Goal: Transaction & Acquisition: Purchase product/service

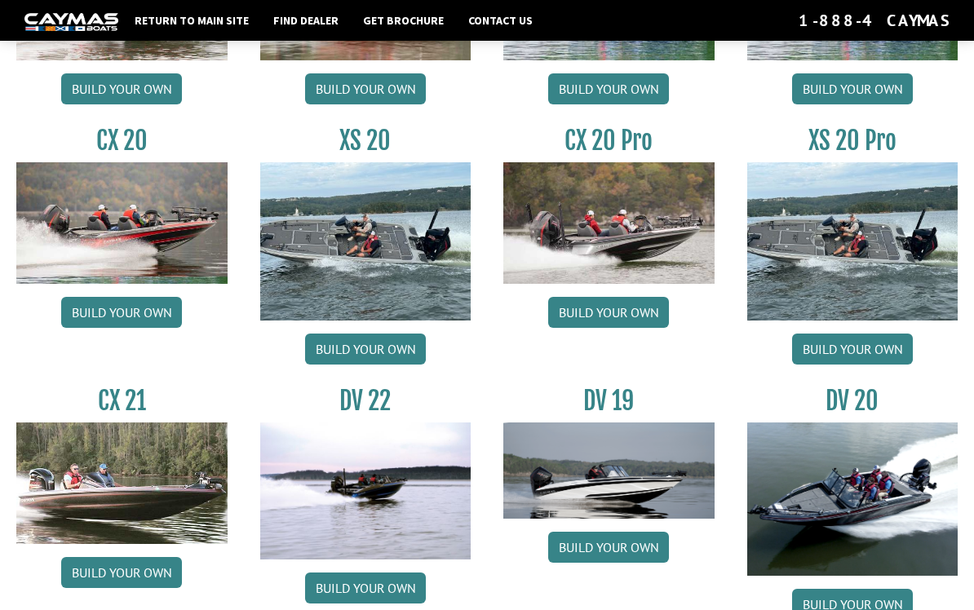
scroll to position [1593, 0]
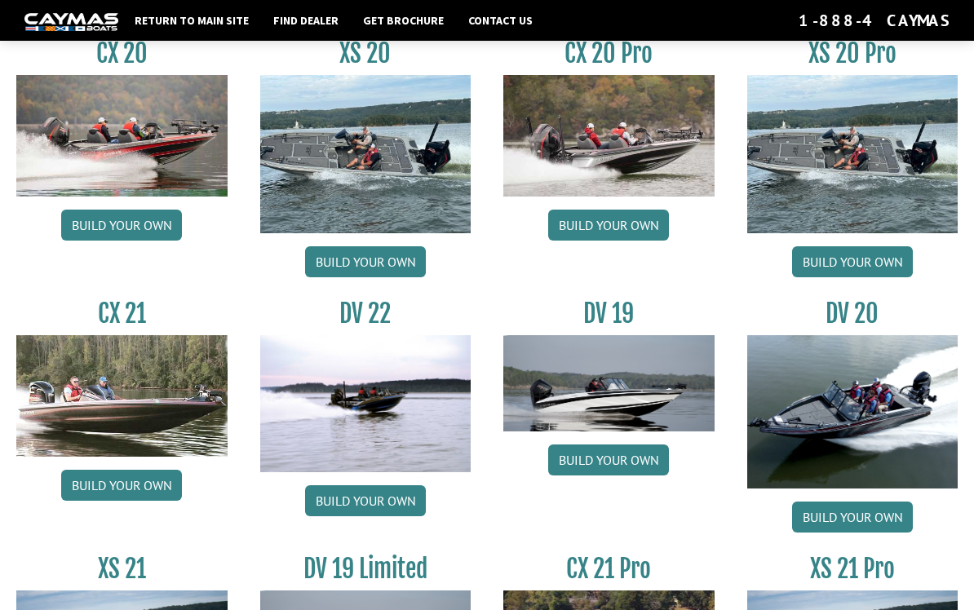
click at [154, 490] on link "Build your own" at bounding box center [121, 485] width 121 height 31
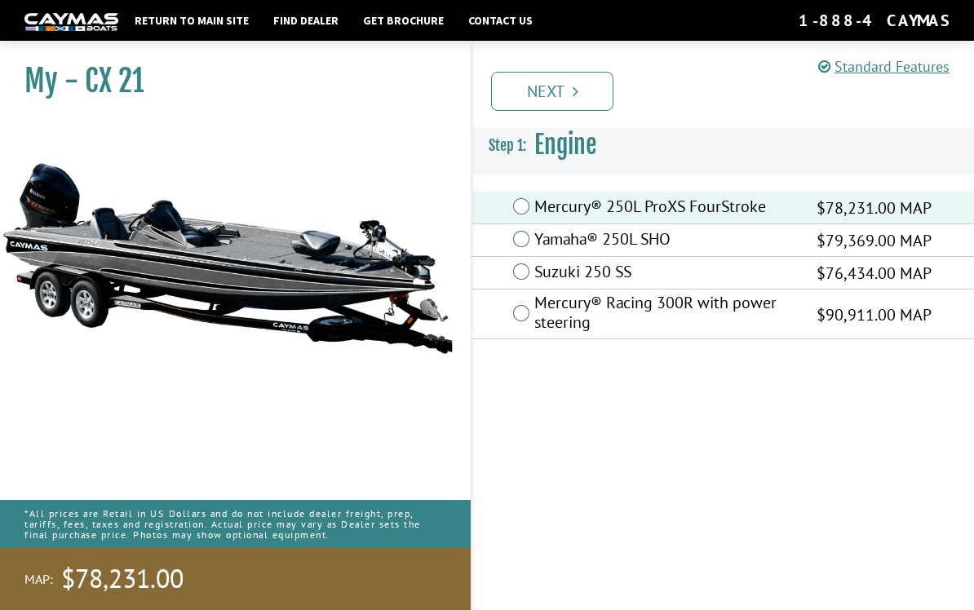
click at [579, 315] on label "Mercury® Racing 300R with power steering" at bounding box center [666, 314] width 262 height 43
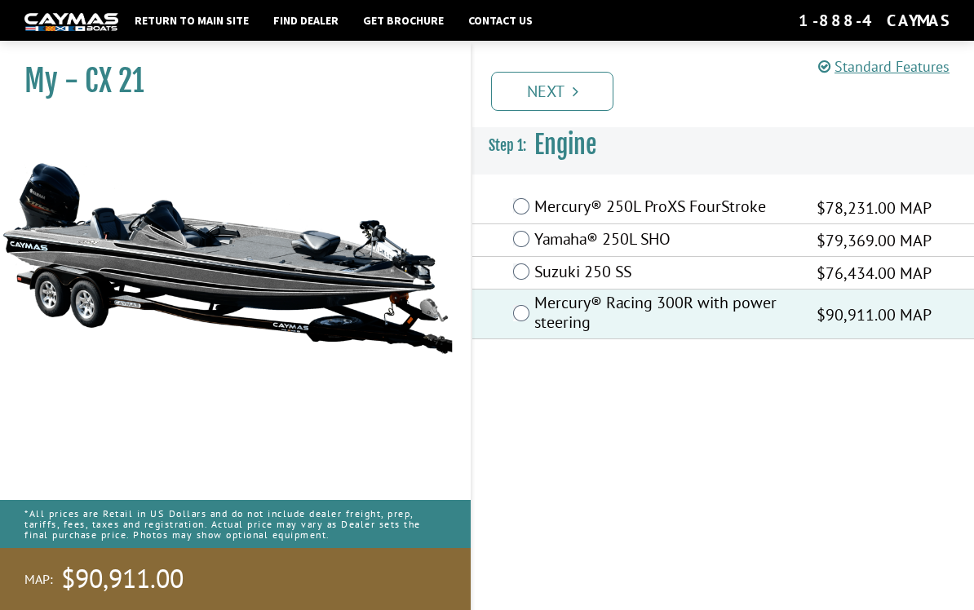
click at [561, 82] on link "Next" at bounding box center [552, 91] width 122 height 39
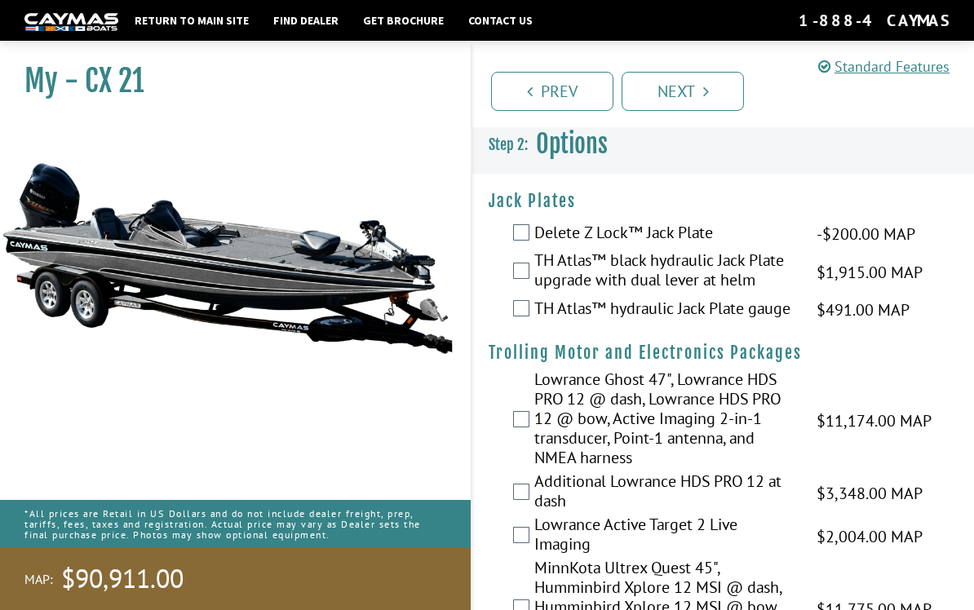
click at [873, 266] on span "$1,915.00 MAP" at bounding box center [870, 272] width 106 height 24
click at [539, 261] on label "TH Atlas™ black hydraulic Jack Plate upgrade with dual lever at helm" at bounding box center [666, 272] width 262 height 43
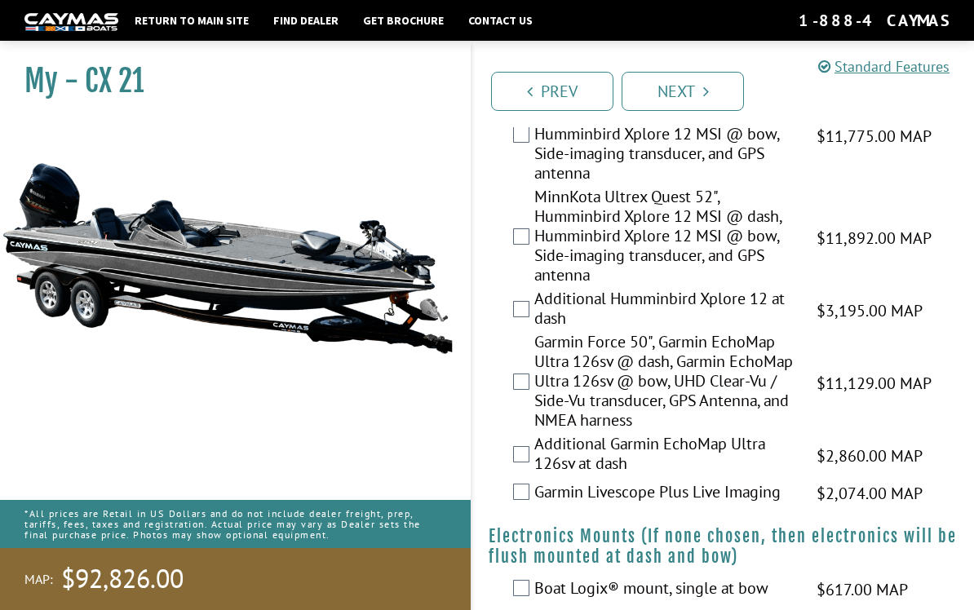
scroll to position [468, 0]
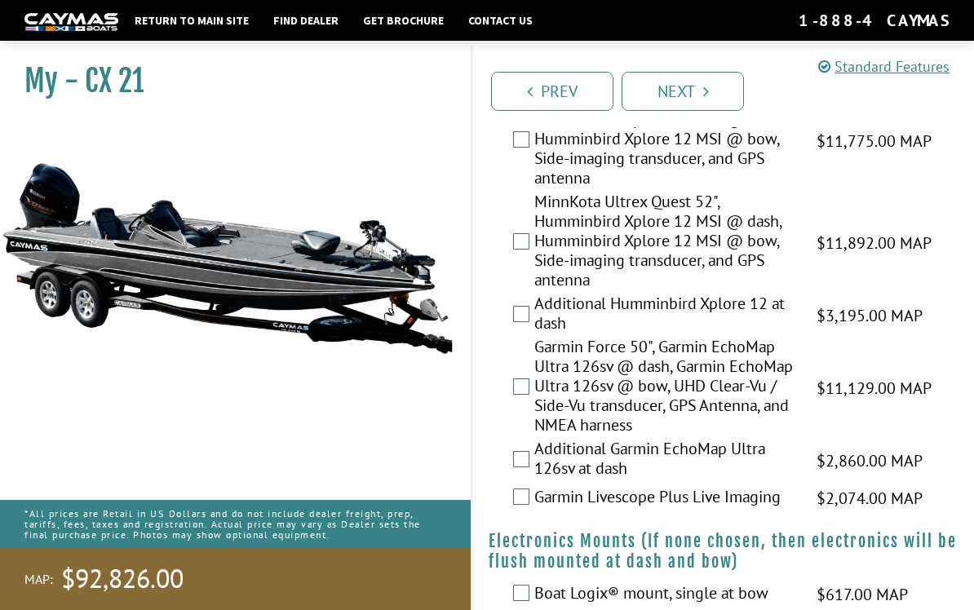
click at [603, 424] on label "Garmin Force 50", Garmin EchoMap Ultra 126sv @ dash, Garmin EchoMap Ultra 126sv…" at bounding box center [666, 388] width 262 height 102
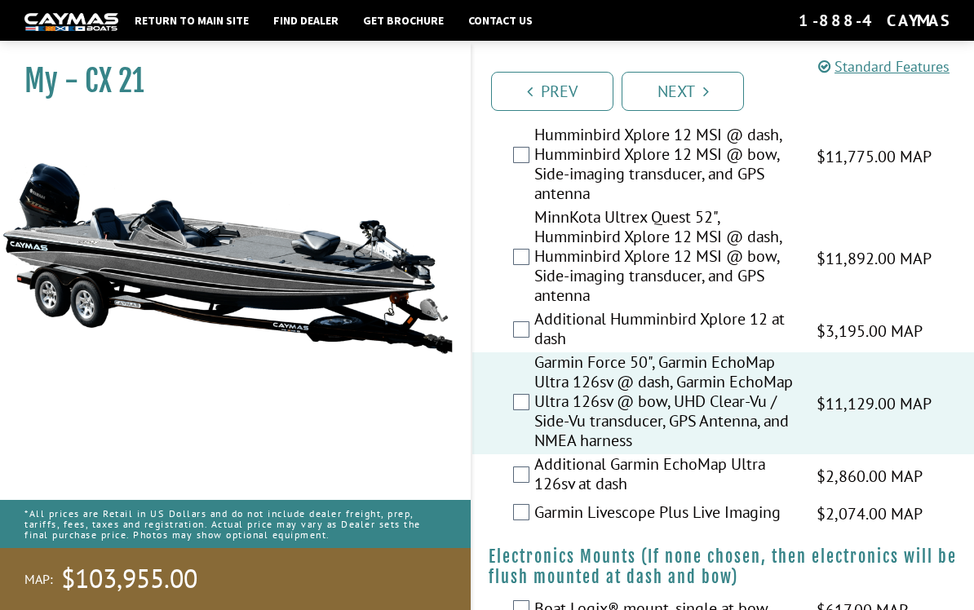
scroll to position [449, 0]
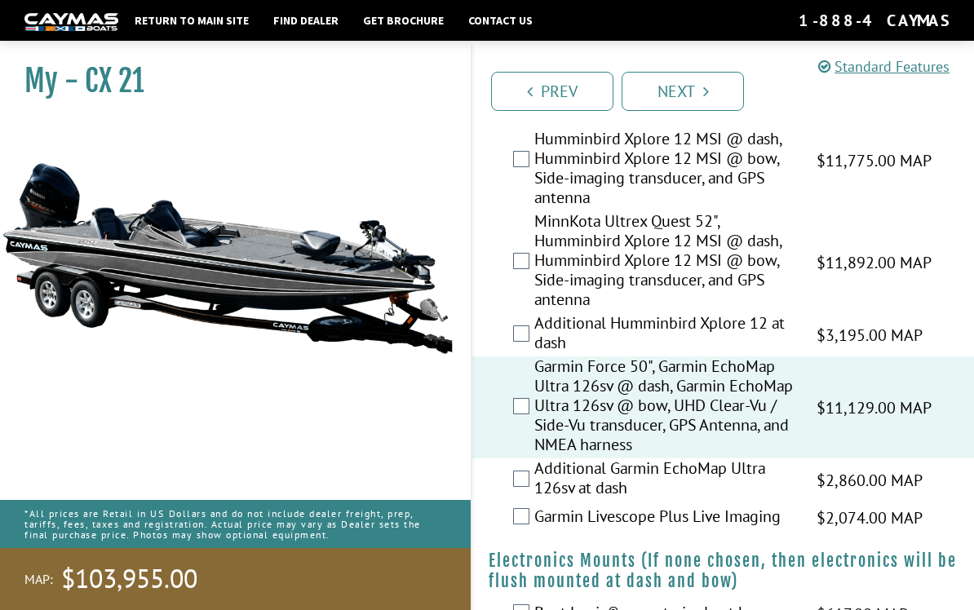
click at [780, 268] on label "MinnKota Ultrex Quest 52", Humminbird Xplore 12 MSI @ dash, Humminbird Xplore 1…" at bounding box center [666, 262] width 262 height 102
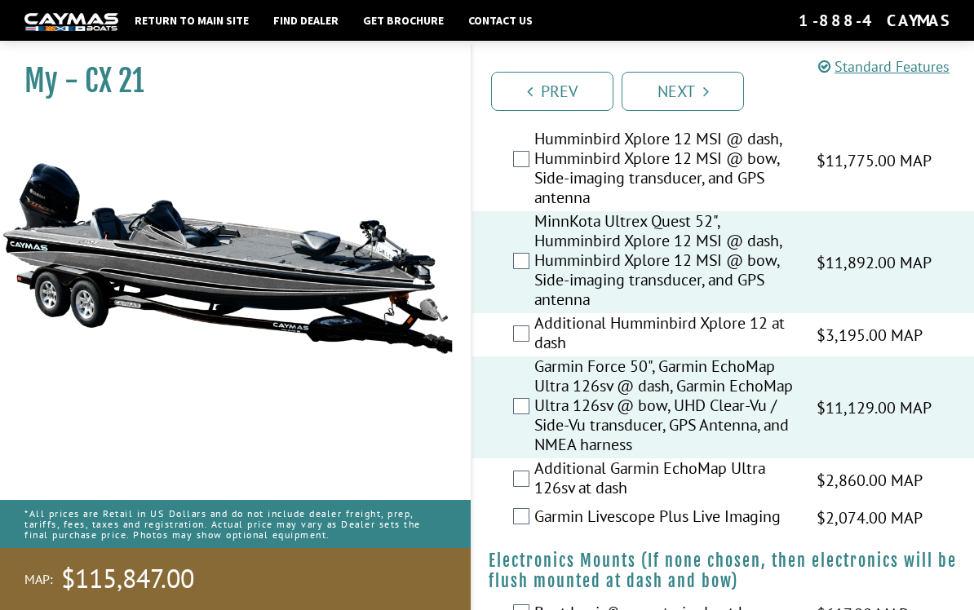
click at [646, 407] on label "Garmin Force 50", Garmin EchoMap Ultra 126sv @ dash, Garmin EchoMap Ultra 126sv…" at bounding box center [666, 408] width 262 height 102
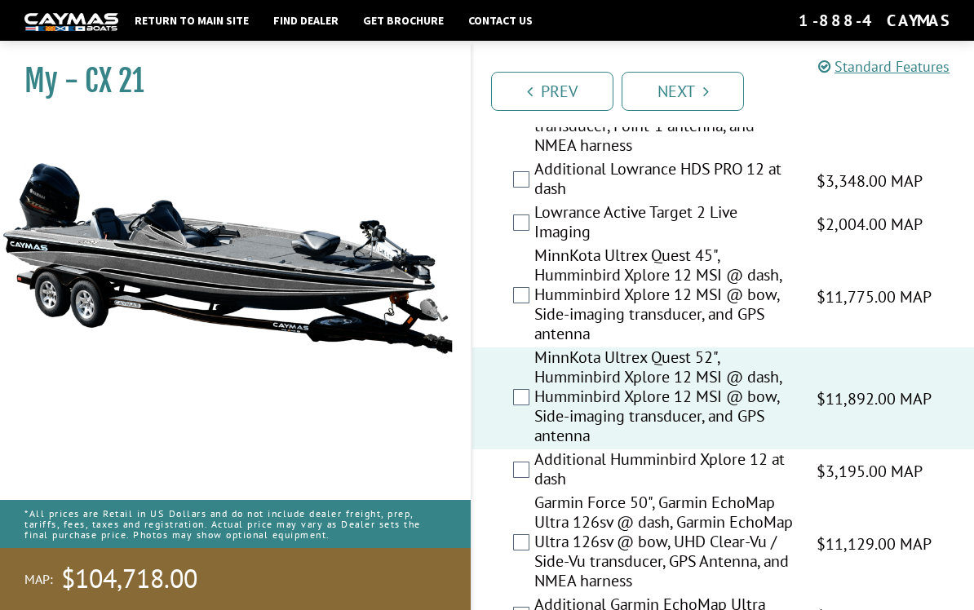
scroll to position [320, 0]
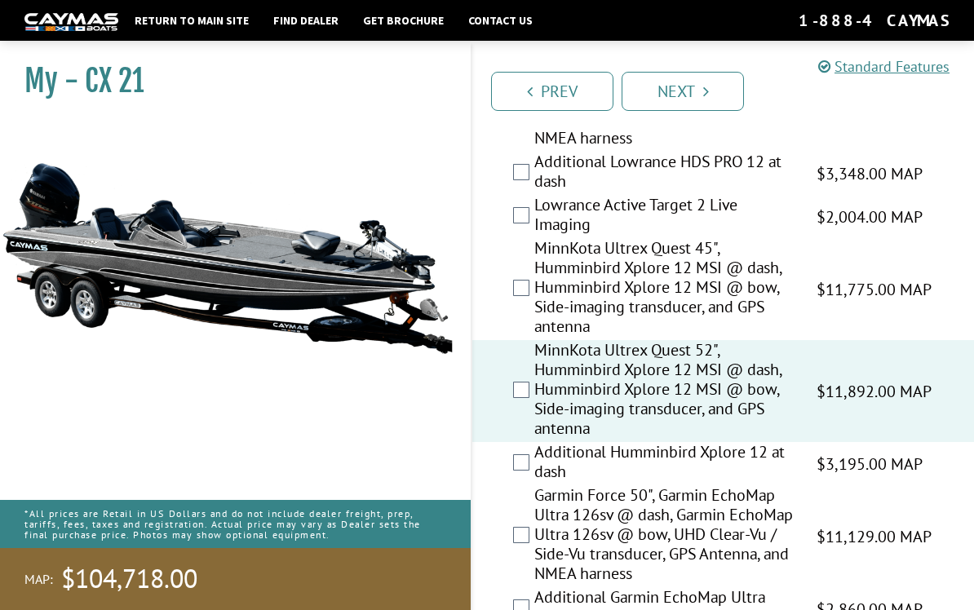
click at [788, 466] on label "Additional Humminbird Xplore 12 at dash" at bounding box center [666, 463] width 262 height 43
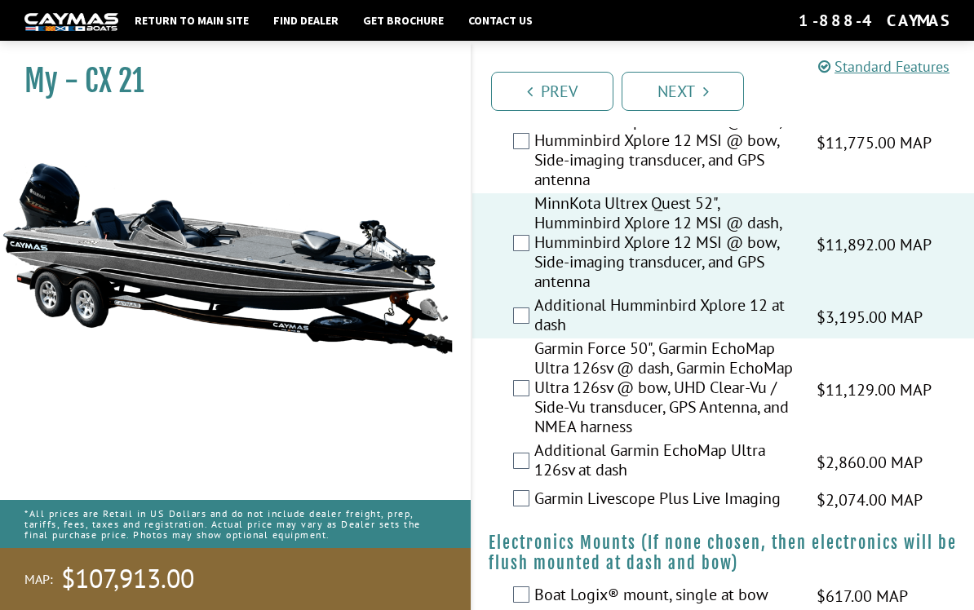
scroll to position [482, 0]
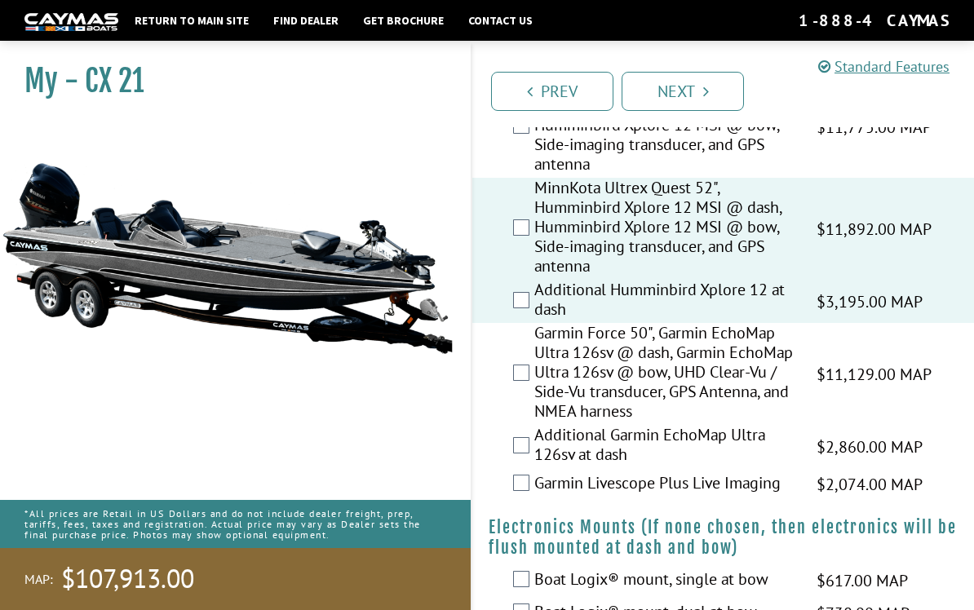
click at [839, 306] on span "$3,195.00 MAP" at bounding box center [870, 302] width 106 height 24
click at [848, 307] on span "$3,195.00 MAP" at bounding box center [870, 302] width 106 height 24
click at [749, 305] on label "Additional Humminbird Xplore 12 at dash" at bounding box center [666, 301] width 262 height 43
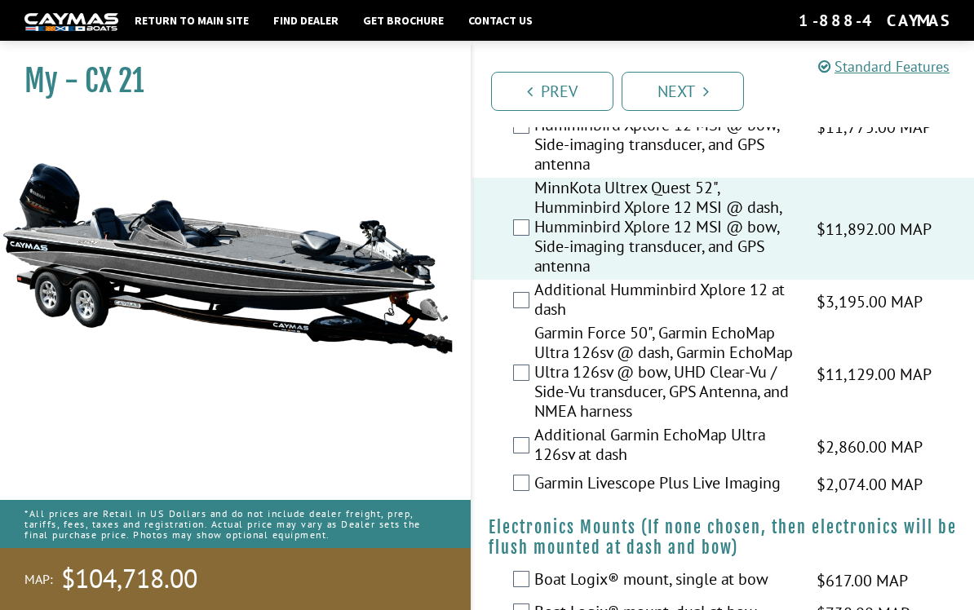
click at [656, 495] on label "Garmin Livescope Plus Live Imaging" at bounding box center [666, 485] width 262 height 24
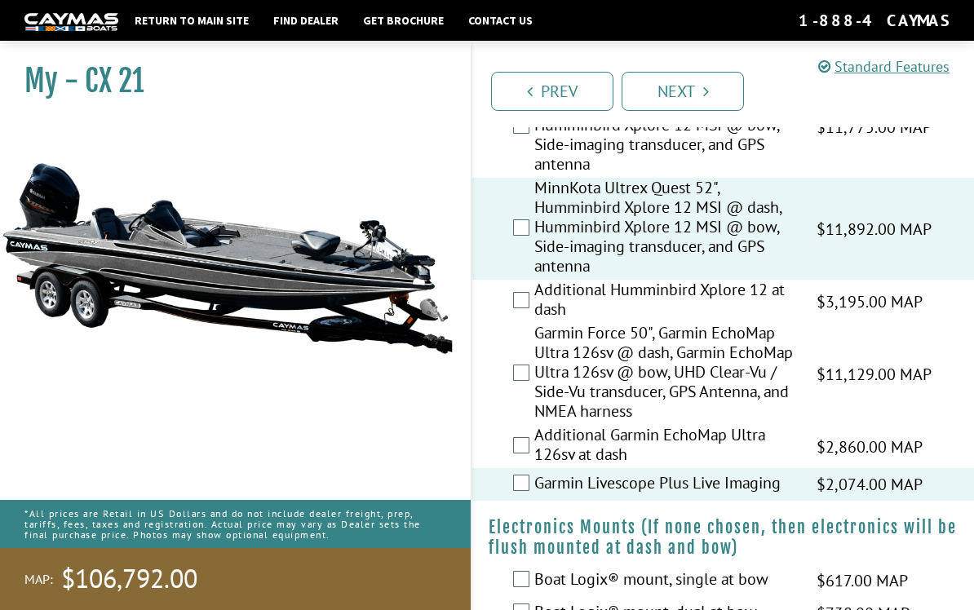
click at [639, 497] on label "Garmin Livescope Plus Live Imaging" at bounding box center [666, 485] width 262 height 24
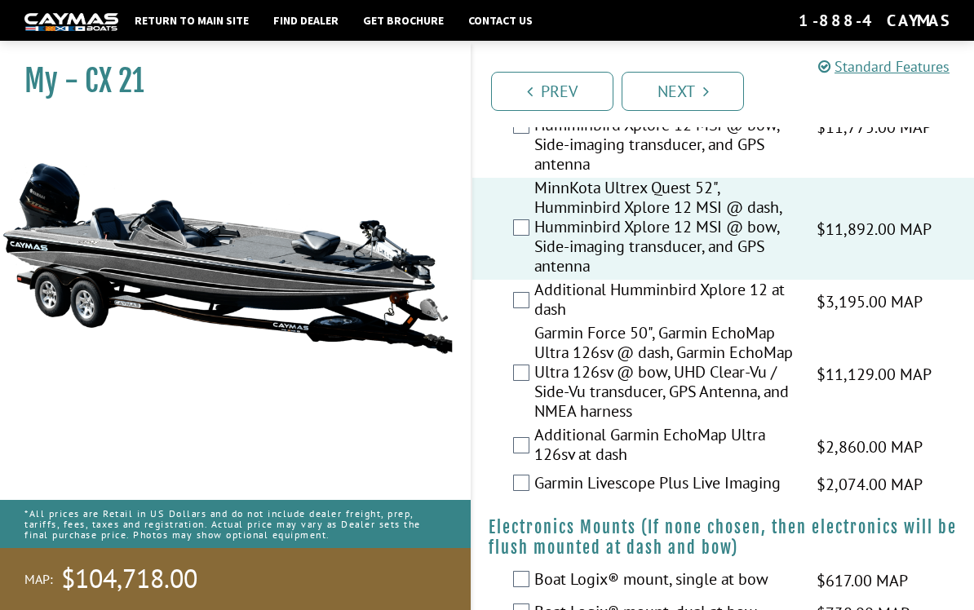
click at [656, 453] on label "Additional Garmin EchoMap Ultra 126sv at dash" at bounding box center [666, 446] width 262 height 43
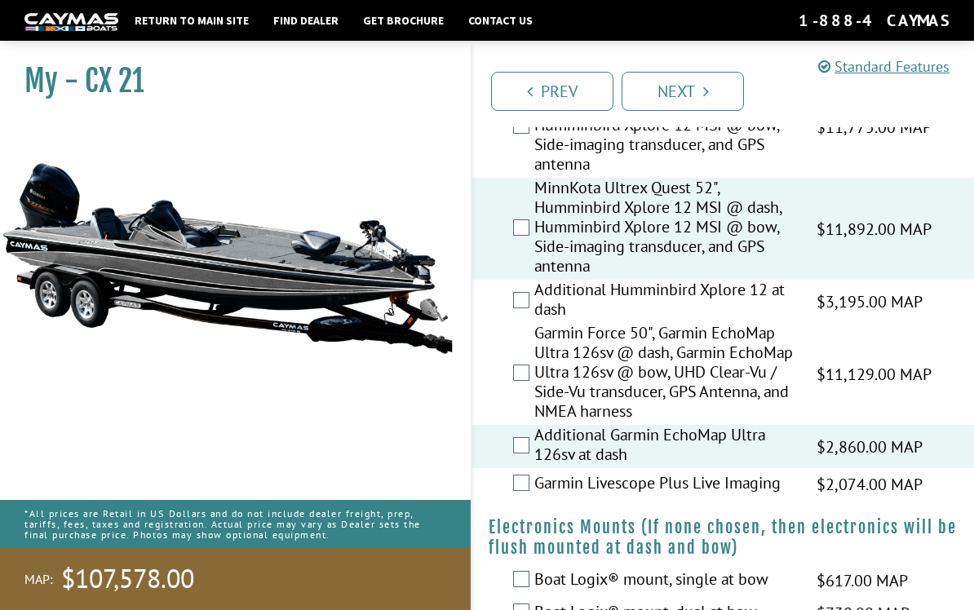
click at [617, 494] on label "Garmin Livescope Plus Live Imaging" at bounding box center [666, 485] width 262 height 24
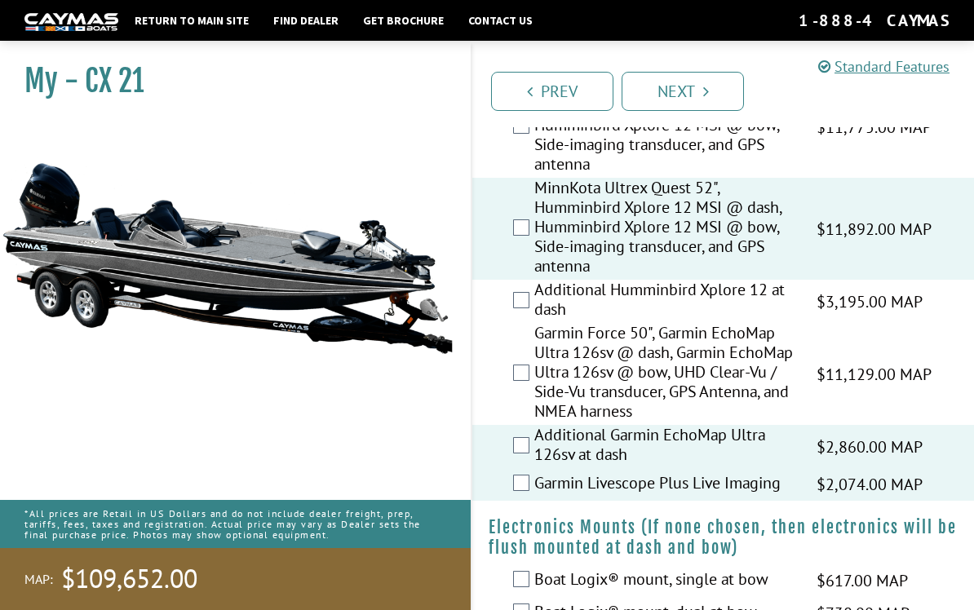
click at [749, 219] on label "MinnKota Ultrex Quest 52", Humminbird Xplore 12 MSI @ dash, Humminbird Xplore 1…" at bounding box center [666, 229] width 262 height 102
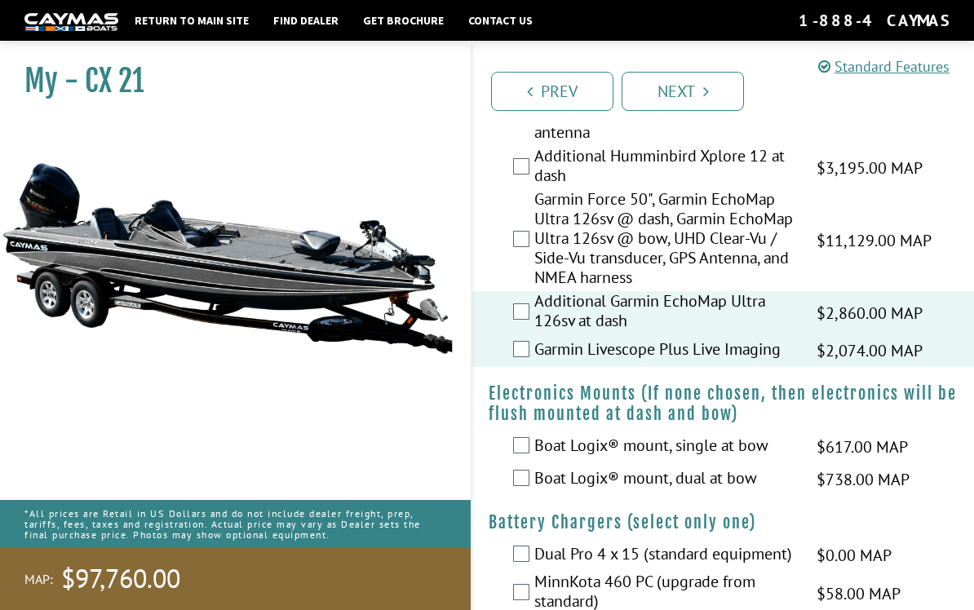
scroll to position [617, 0]
click at [728, 197] on label "Garmin Force 50", Garmin EchoMap Ultra 126sv @ dash, Garmin EchoMap Ultra 126sv…" at bounding box center [666, 240] width 262 height 102
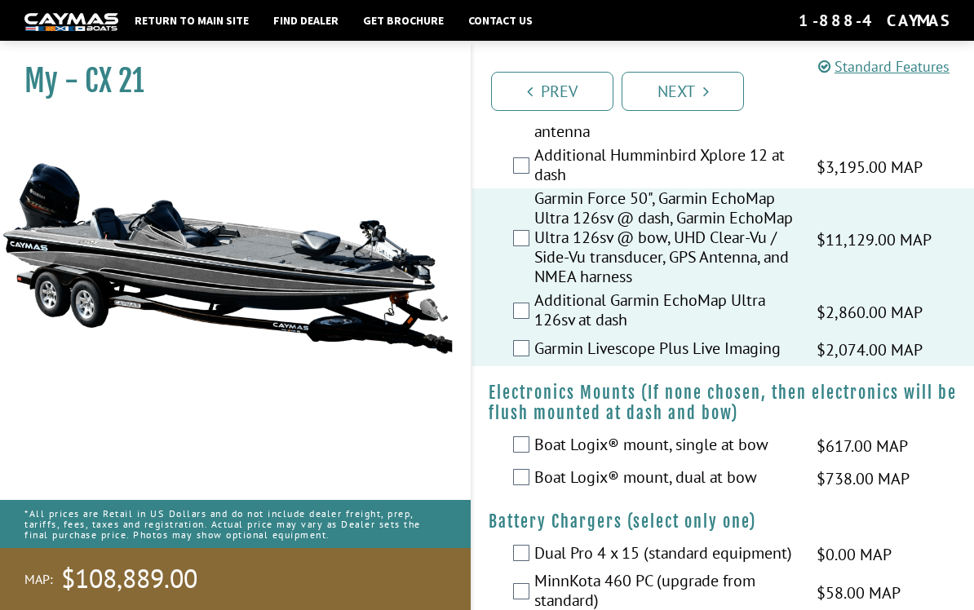
click at [740, 197] on label "Garmin Force 50", Garmin EchoMap Ultra 126sv @ dash, Garmin EchoMap Ultra 126sv…" at bounding box center [666, 240] width 262 height 102
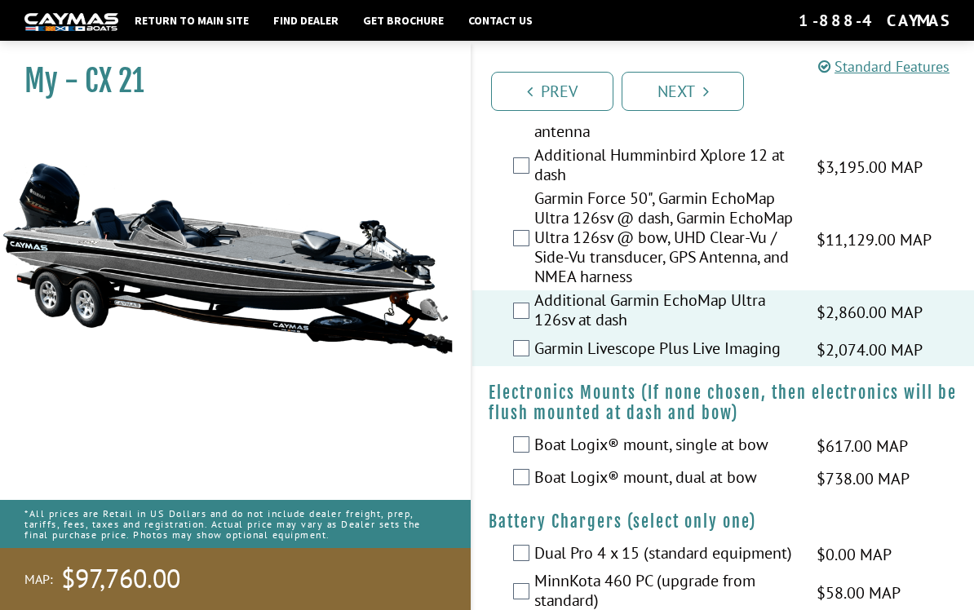
click at [672, 291] on label "Garmin Force 50", Garmin EchoMap Ultra 126sv @ dash, Garmin EchoMap Ultra 126sv…" at bounding box center [666, 240] width 262 height 102
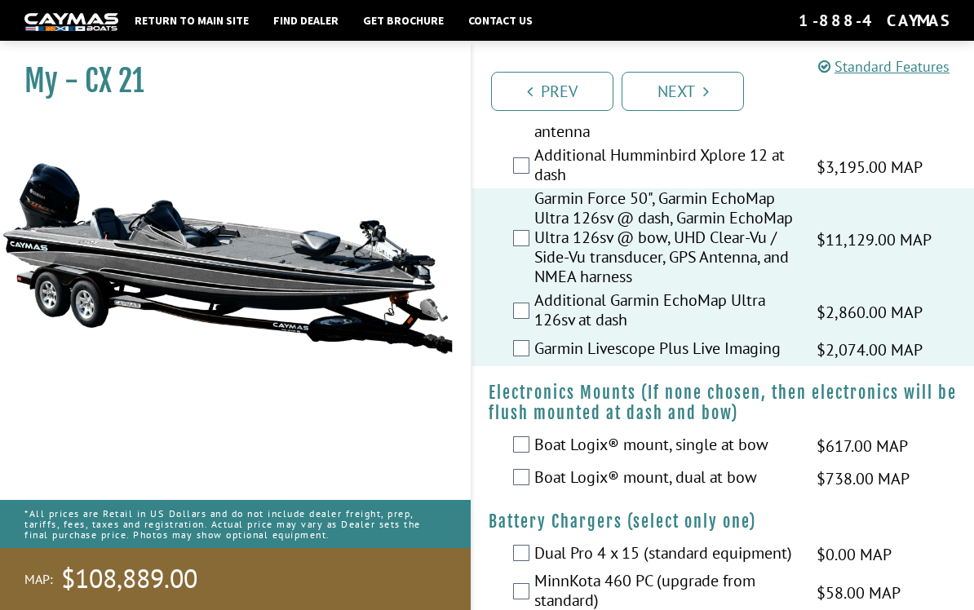
click at [646, 334] on label "Additional Garmin EchoMap Ultra 126sv at dash" at bounding box center [666, 312] width 262 height 43
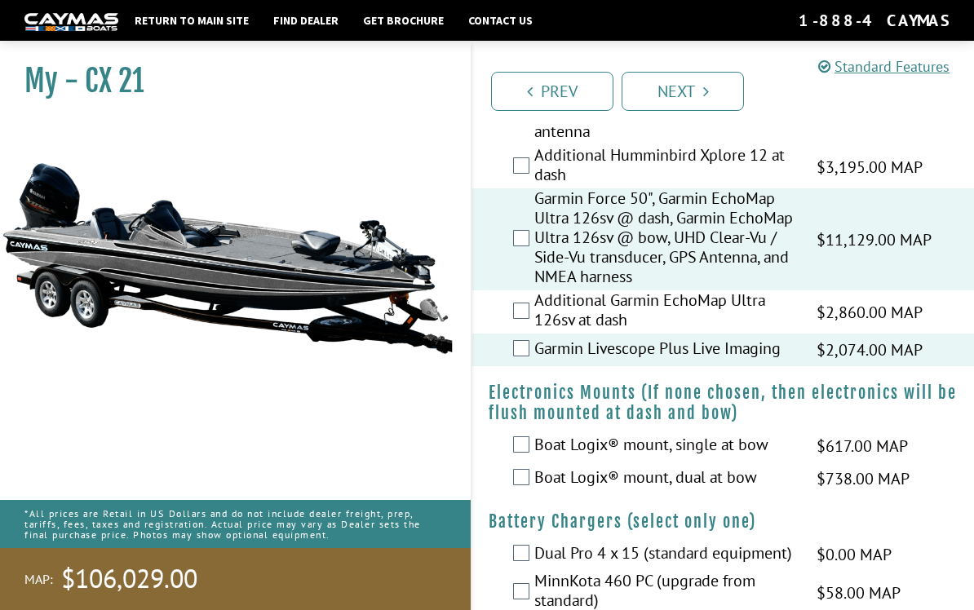
click at [650, 362] on label "Garmin Livescope Plus Live Imaging" at bounding box center [666, 351] width 262 height 24
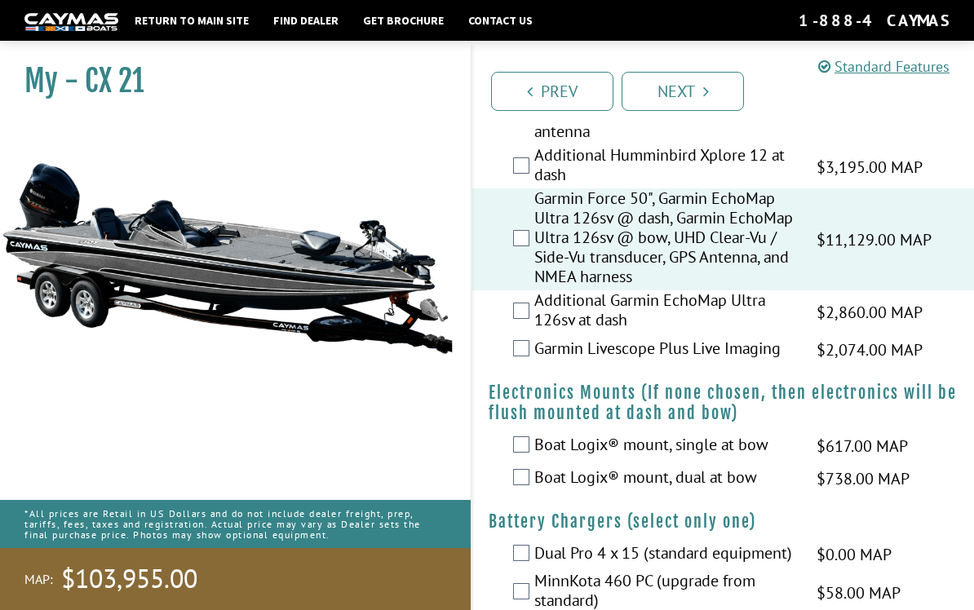
click at [663, 249] on label "Garmin Force 50", Garmin EchoMap Ultra 126sv @ dash, Garmin EchoMap Ultra 126sv…" at bounding box center [666, 240] width 262 height 102
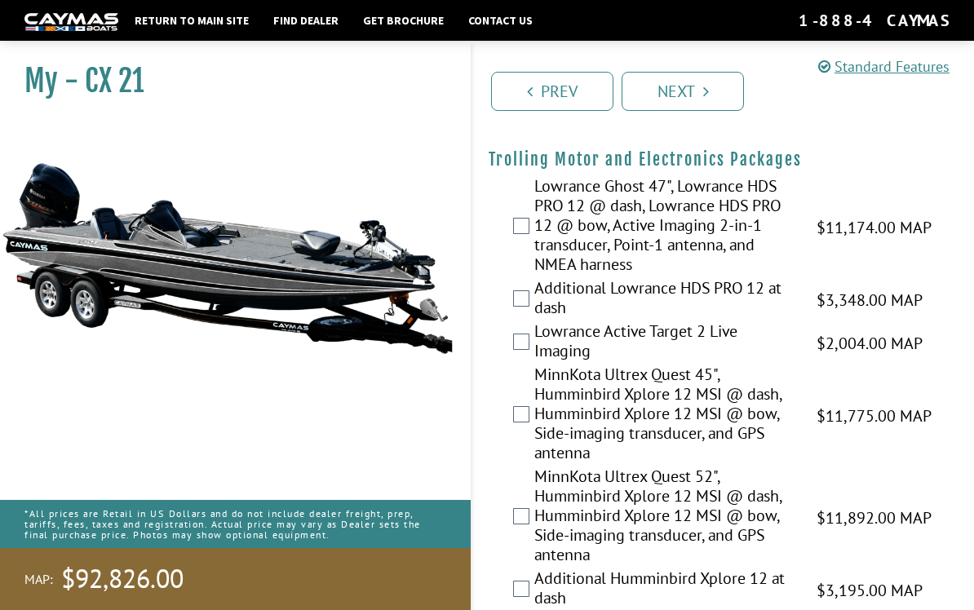
click at [606, 547] on label "MinnKota Ultrex Quest 52", Humminbird Xplore 12 MSI @ dash, Humminbird Xplore 1…" at bounding box center [666, 518] width 262 height 102
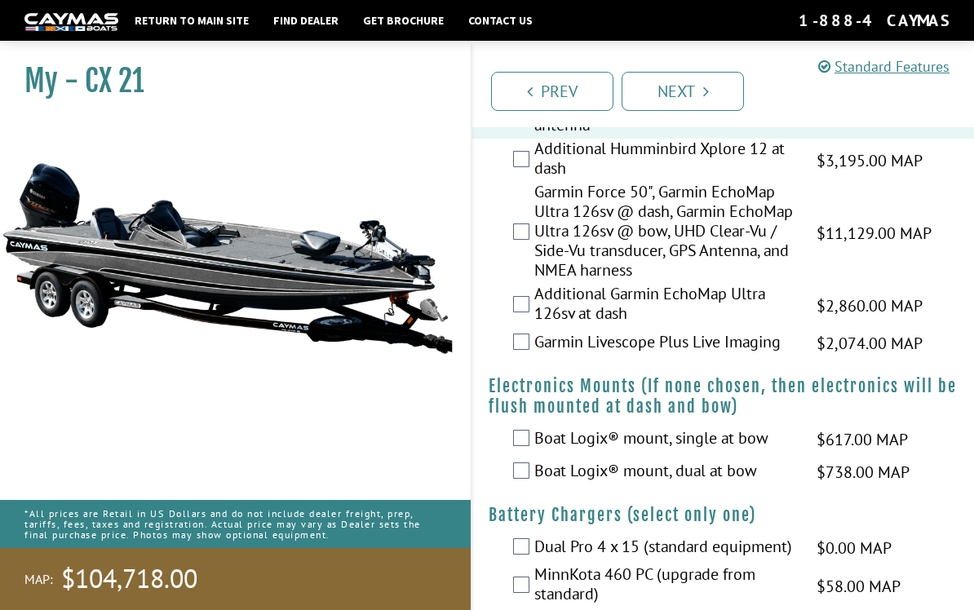
scroll to position [625, 0]
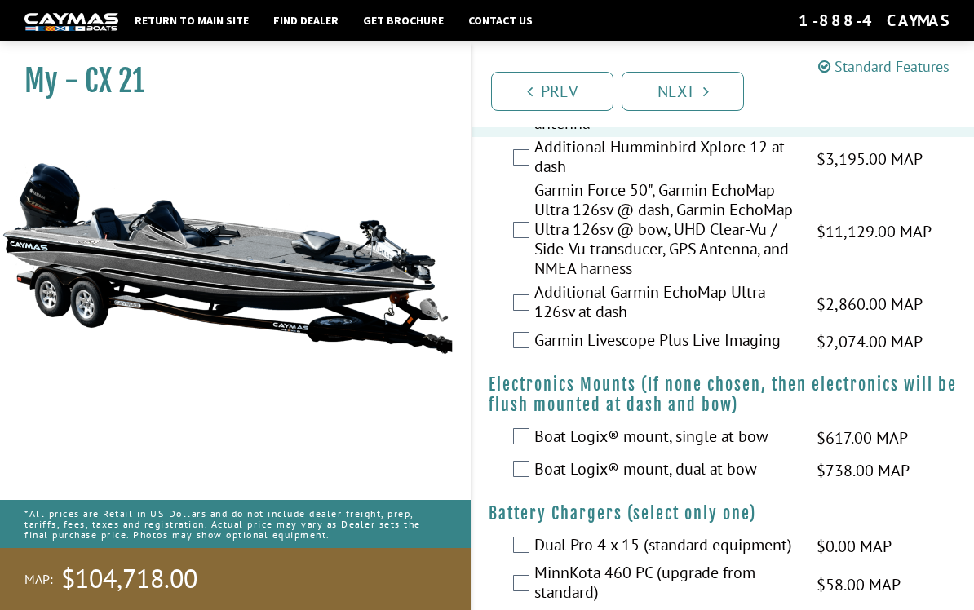
click at [881, 344] on span "$2,074.00 MAP" at bounding box center [870, 342] width 106 height 24
click at [766, 353] on label "Garmin Livescope Plus Live Imaging" at bounding box center [666, 343] width 262 height 24
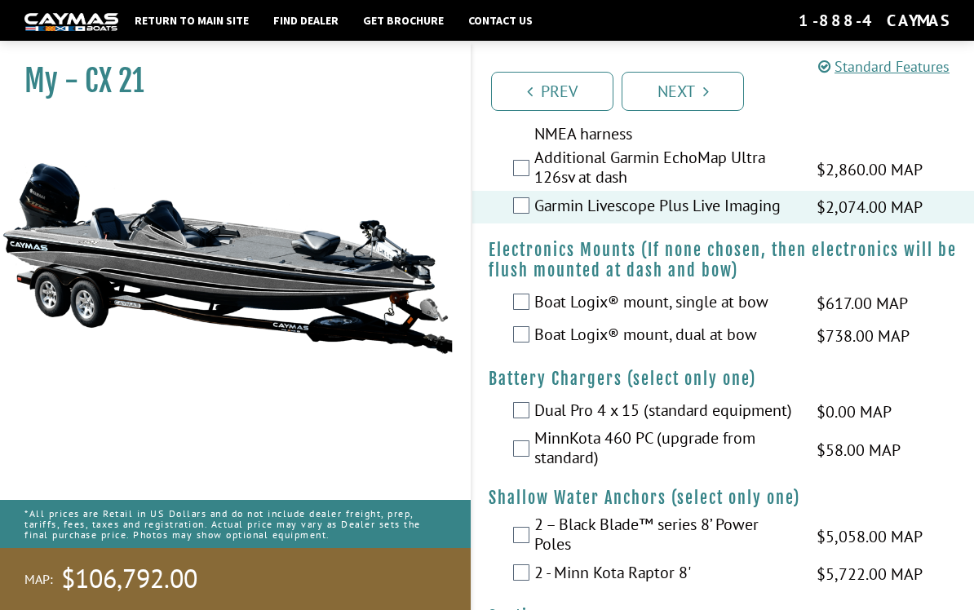
scroll to position [754, 0]
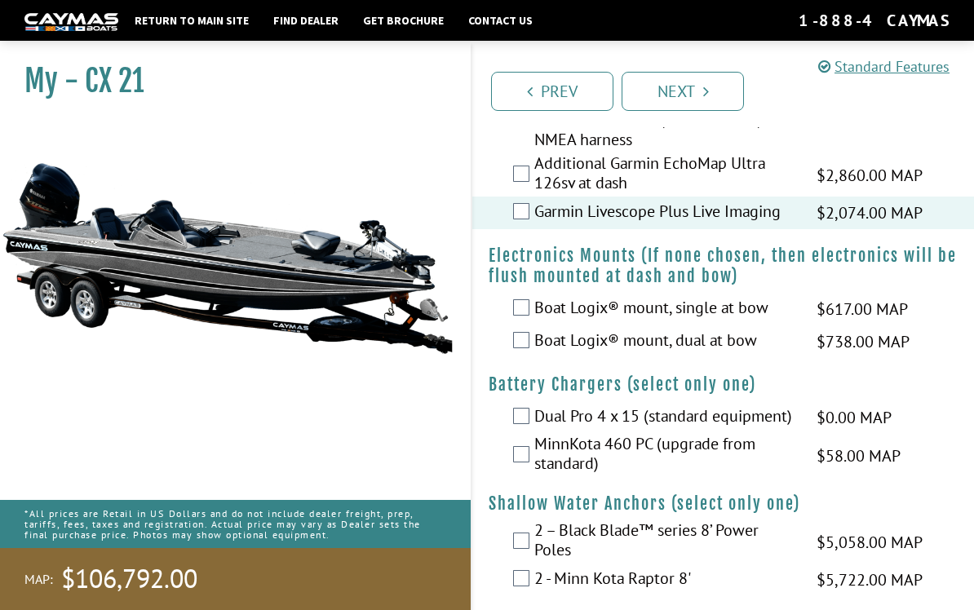
click at [834, 350] on span "$738.00 MAP" at bounding box center [863, 342] width 93 height 24
click at [776, 343] on label "Boat Logix® mount, dual at bow" at bounding box center [666, 343] width 262 height 24
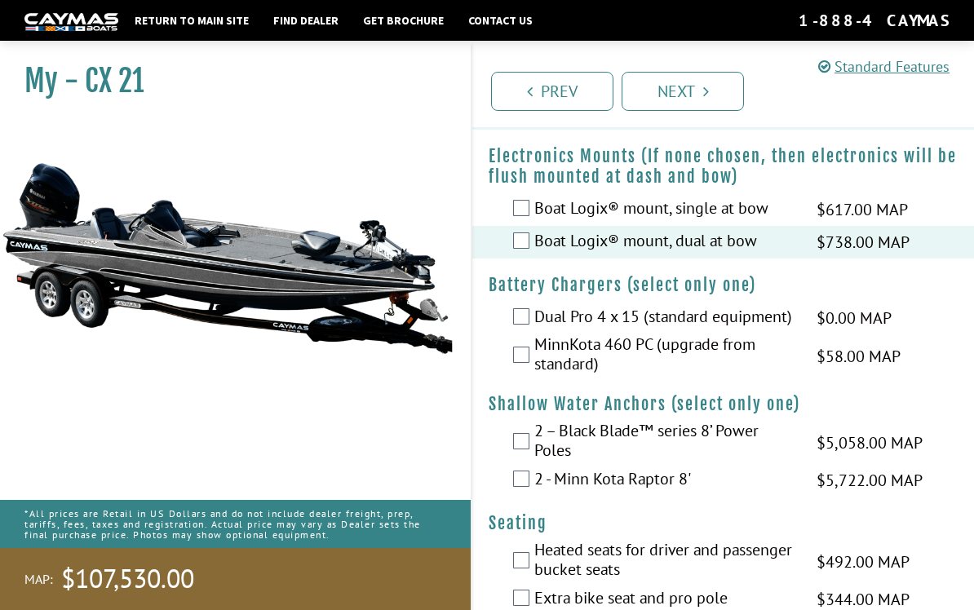
scroll to position [859, 0]
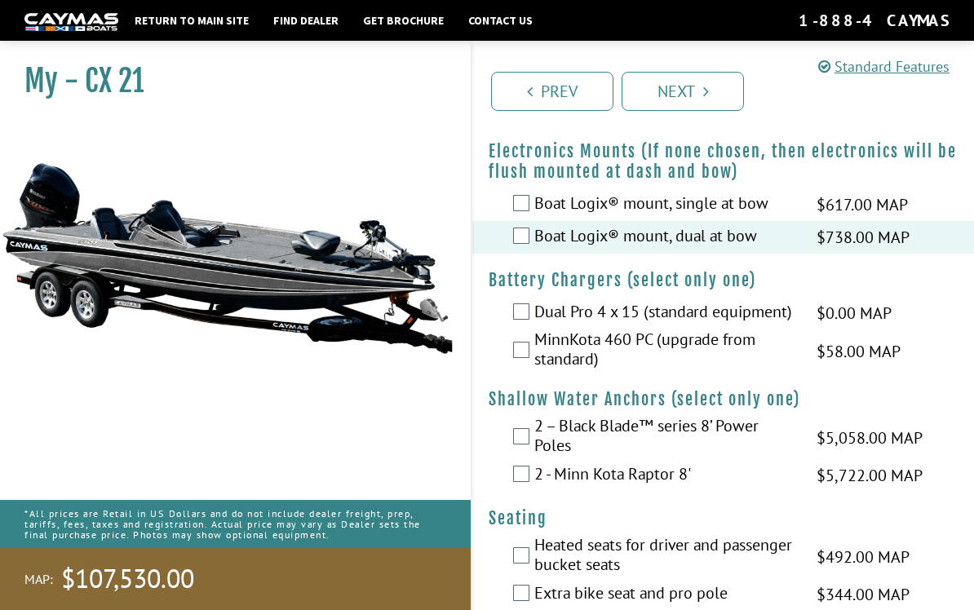
click at [884, 357] on span "$58.00 MAP" at bounding box center [859, 351] width 84 height 24
click at [784, 353] on label "MinnKota 460 PC (upgrade from standard)" at bounding box center [666, 351] width 262 height 43
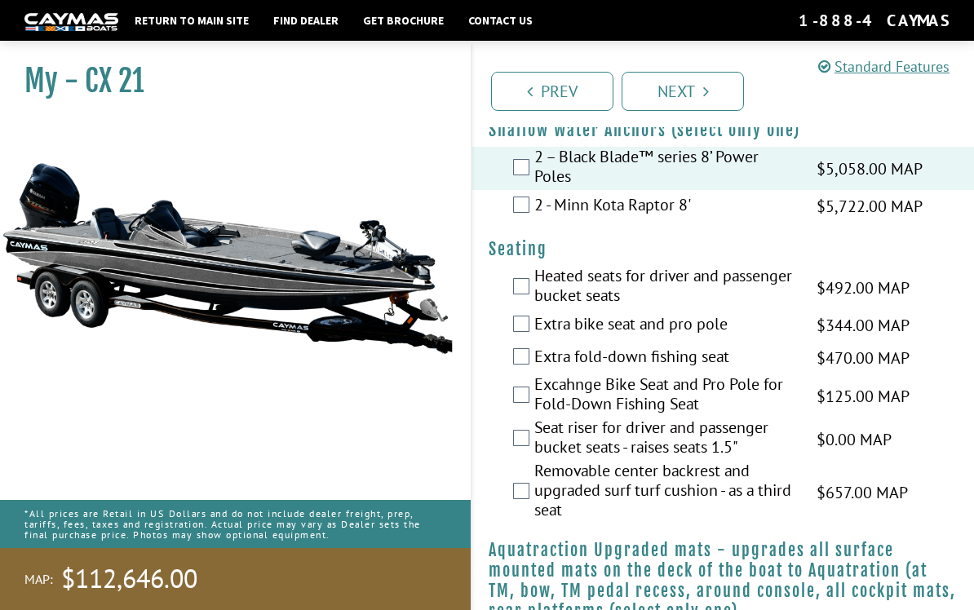
scroll to position [1152, 0]
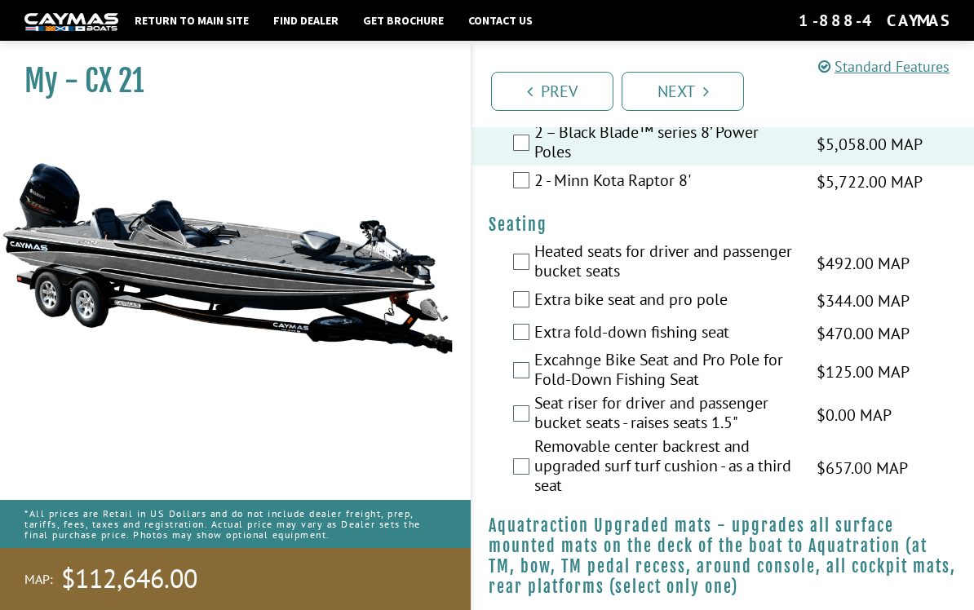
click at [739, 482] on label "Removable center backrest and upgraded surf turf cushion - as a third seat" at bounding box center [666, 468] width 262 height 63
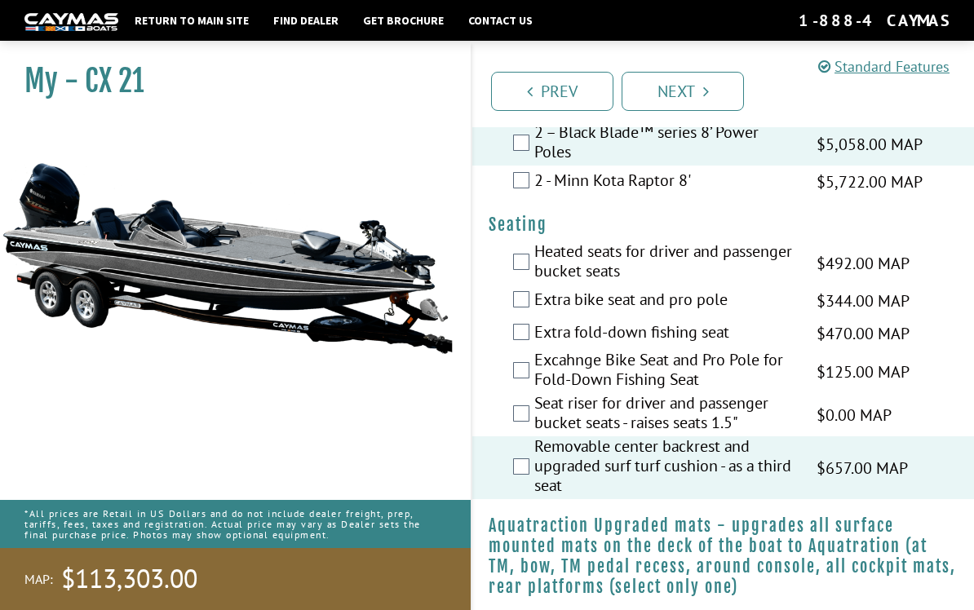
click at [740, 480] on label "Removable center backrest and upgraded surf turf cushion - as a third seat" at bounding box center [666, 468] width 262 height 63
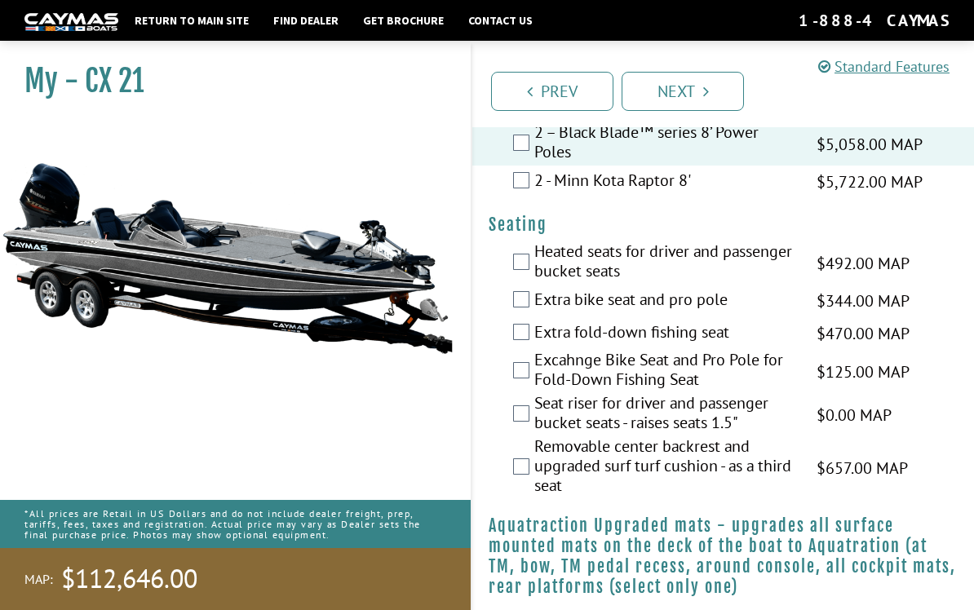
click at [623, 279] on label "Heated seats for driver and passenger bucket seats" at bounding box center [666, 263] width 262 height 43
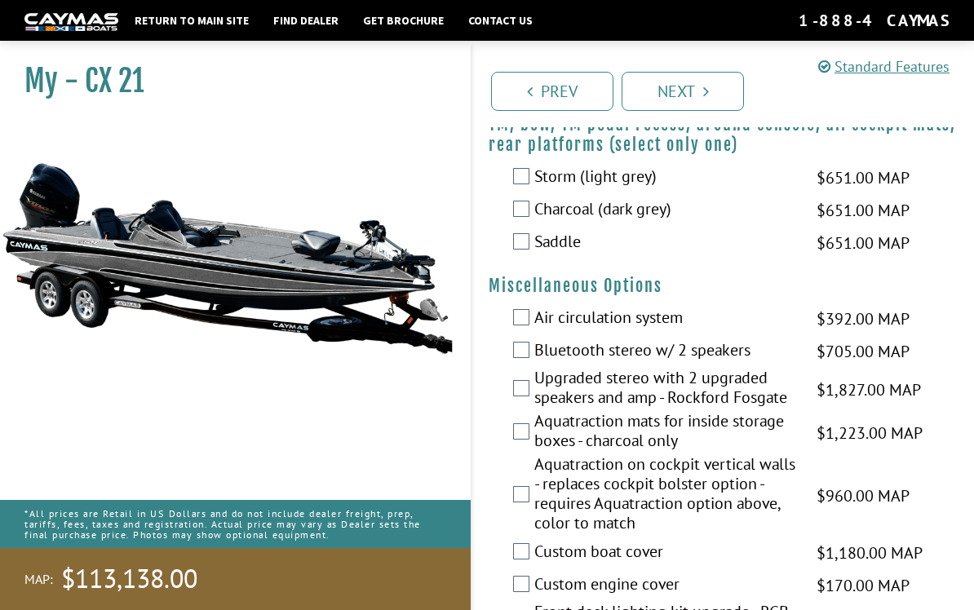
scroll to position [1592, 0]
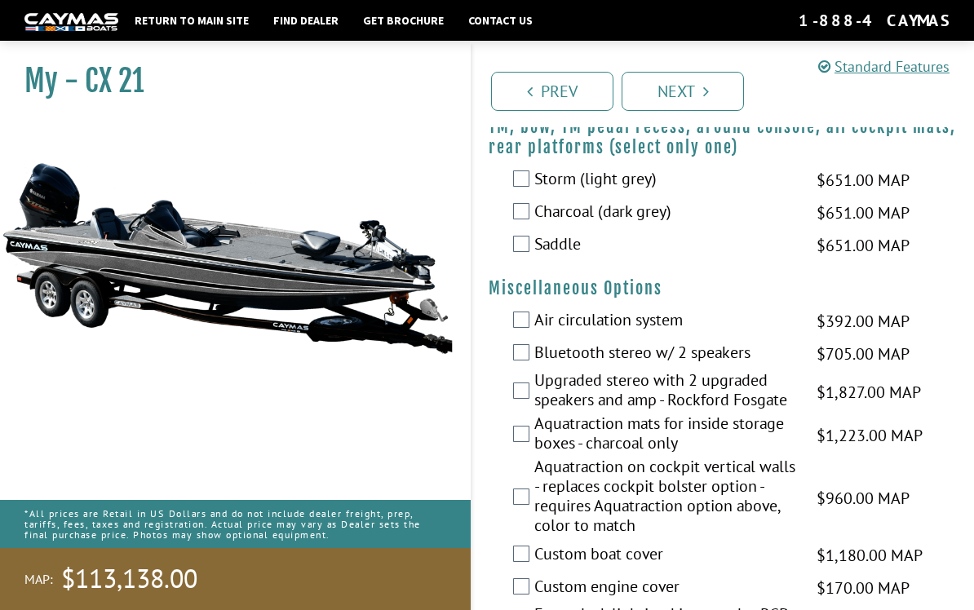
click at [550, 193] on label "Storm (light grey)" at bounding box center [666, 181] width 262 height 24
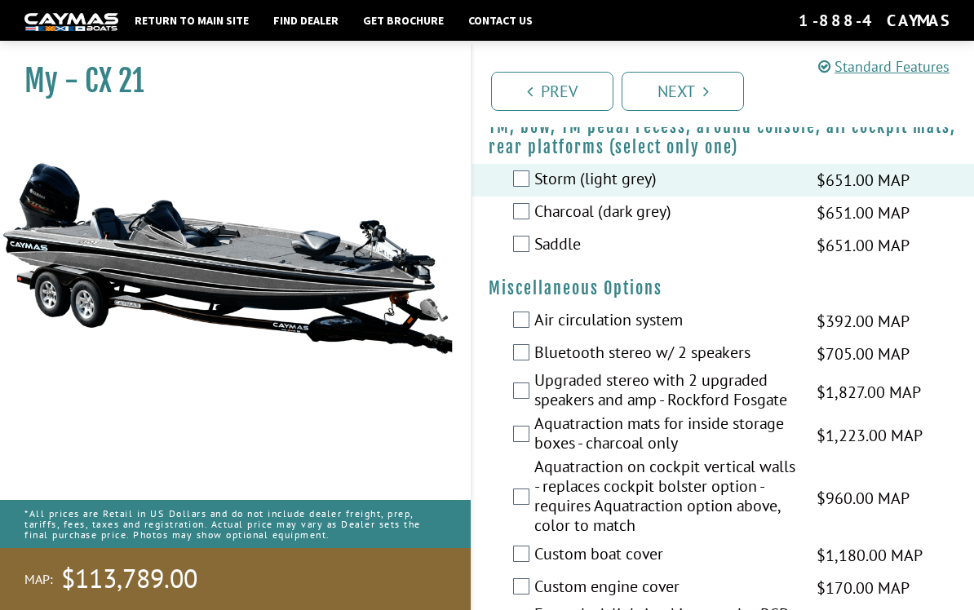
click at [502, 227] on div "Charcoal (dark grey) $651.00 MAP $769.00 MSRP" at bounding box center [724, 213] width 502 height 33
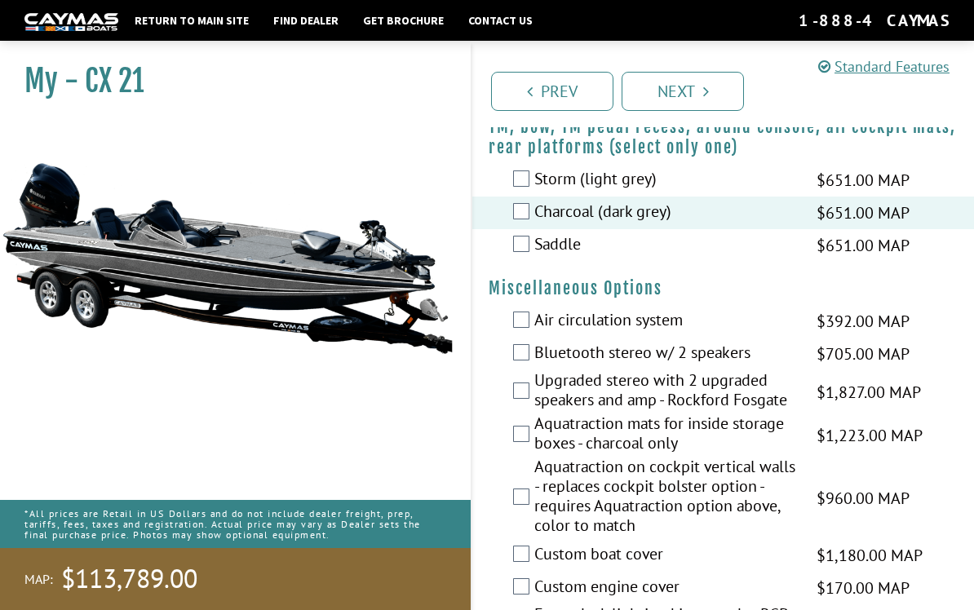
click at [730, 332] on label "Air circulation system" at bounding box center [666, 322] width 262 height 24
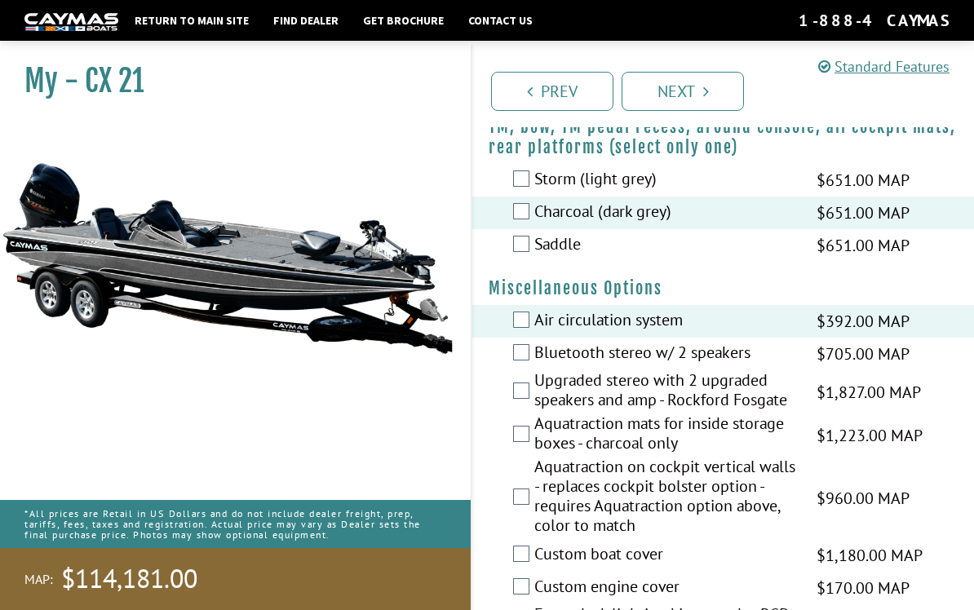
click at [740, 356] on label "Bluetooth stereo w/ 2 speakers" at bounding box center [666, 355] width 262 height 24
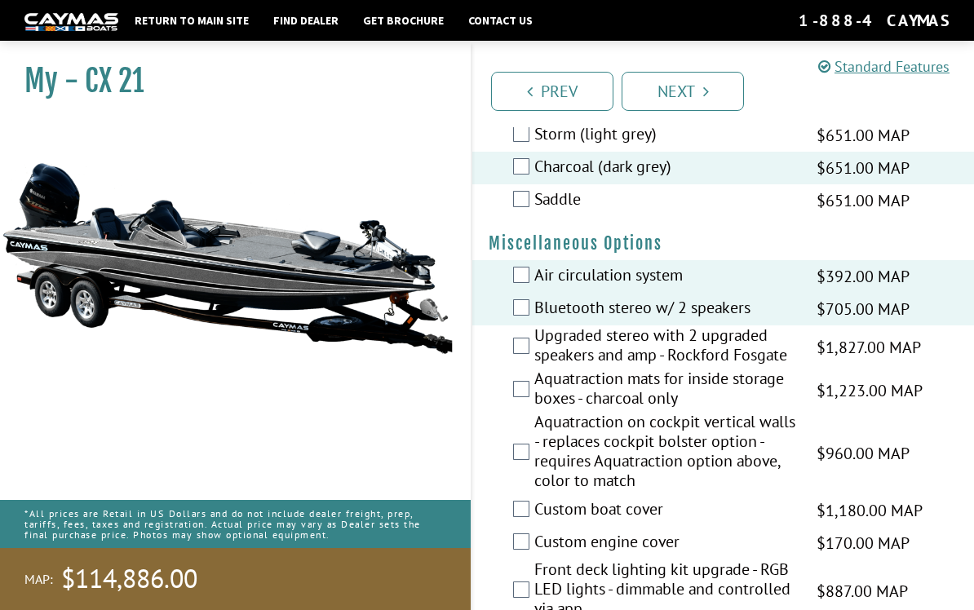
scroll to position [1640, 0]
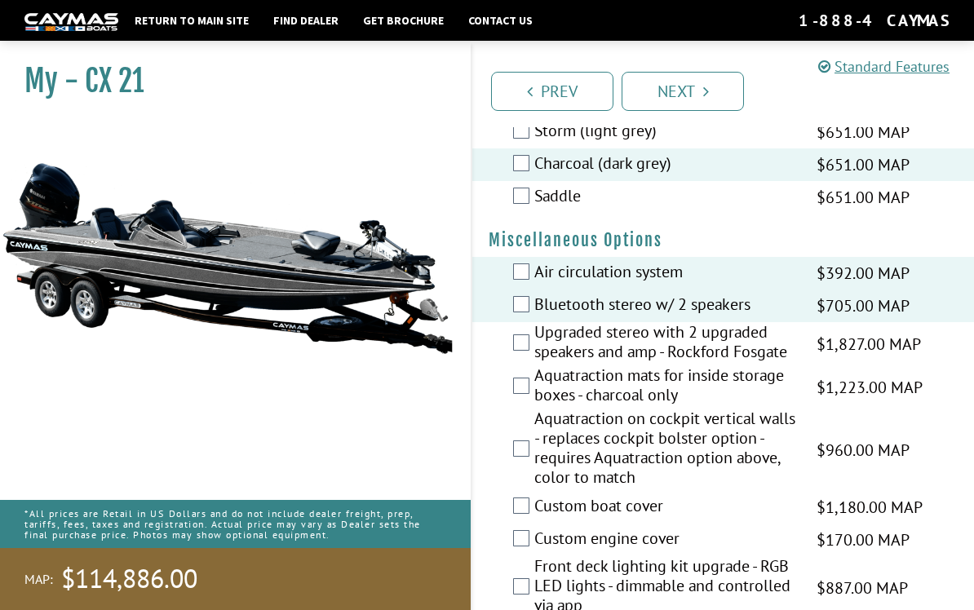
click at [771, 318] on label "Bluetooth stereo w/ 2 speakers" at bounding box center [666, 307] width 262 height 24
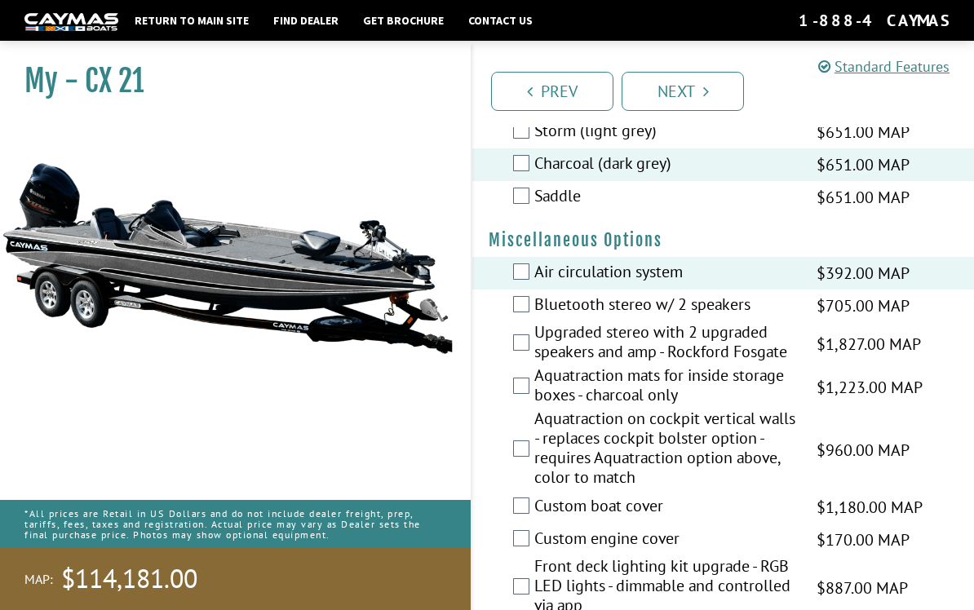
click at [772, 317] on label "Bluetooth stereo w/ 2 speakers" at bounding box center [666, 307] width 262 height 24
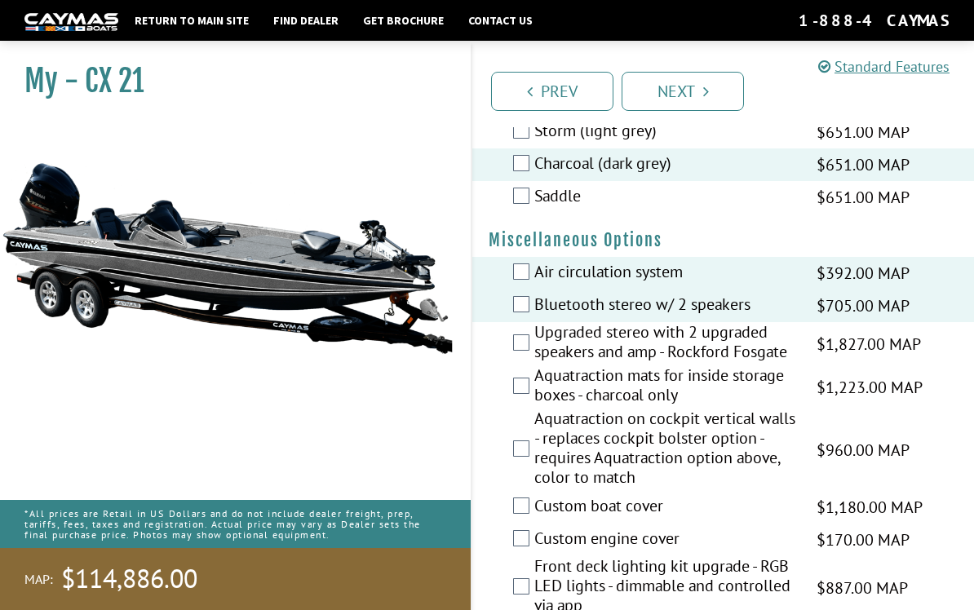
click at [791, 280] on label "Air circulation system" at bounding box center [666, 274] width 262 height 24
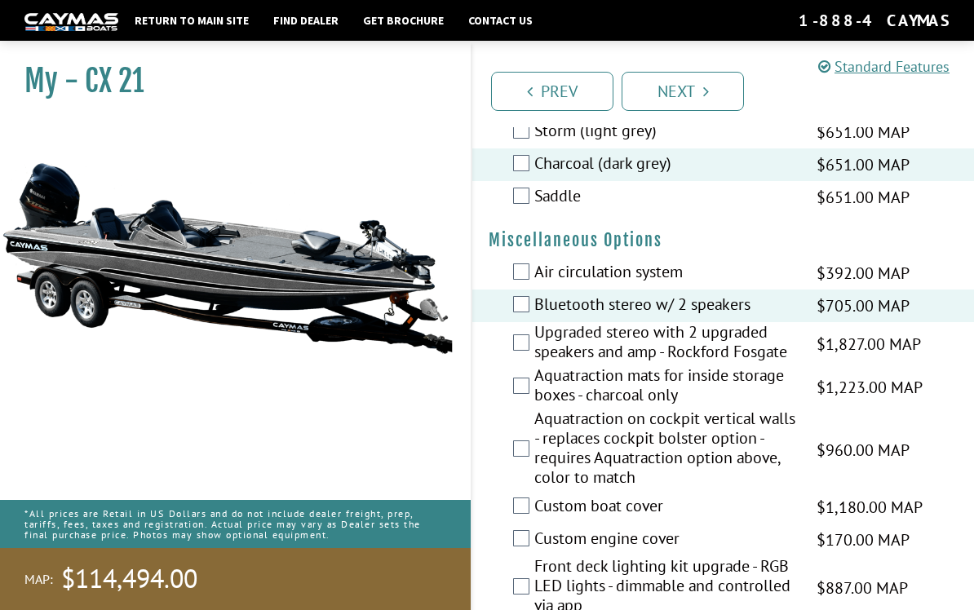
click at [772, 318] on label "Bluetooth stereo w/ 2 speakers" at bounding box center [666, 307] width 262 height 24
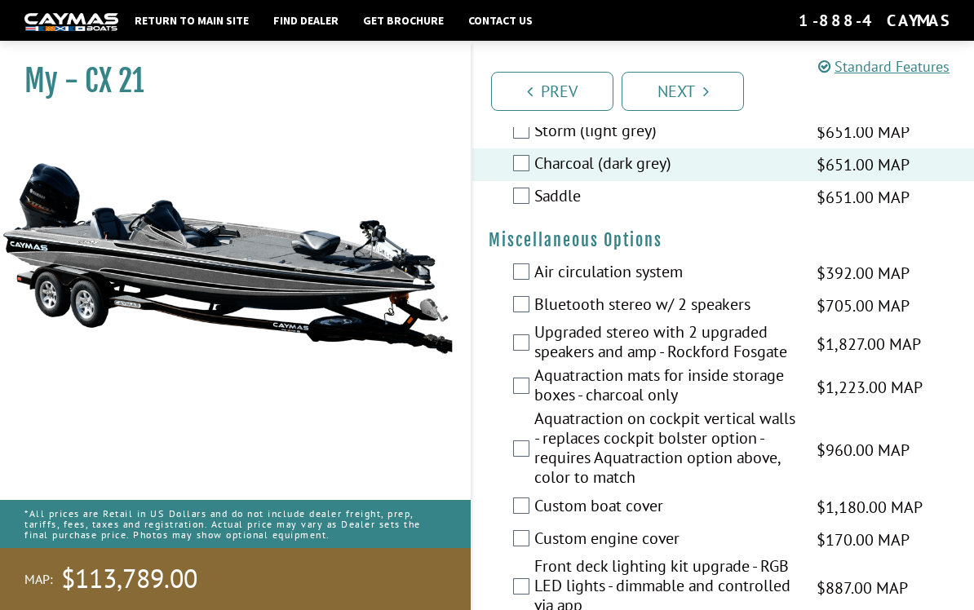
click at [760, 282] on label "Air circulation system" at bounding box center [666, 274] width 262 height 24
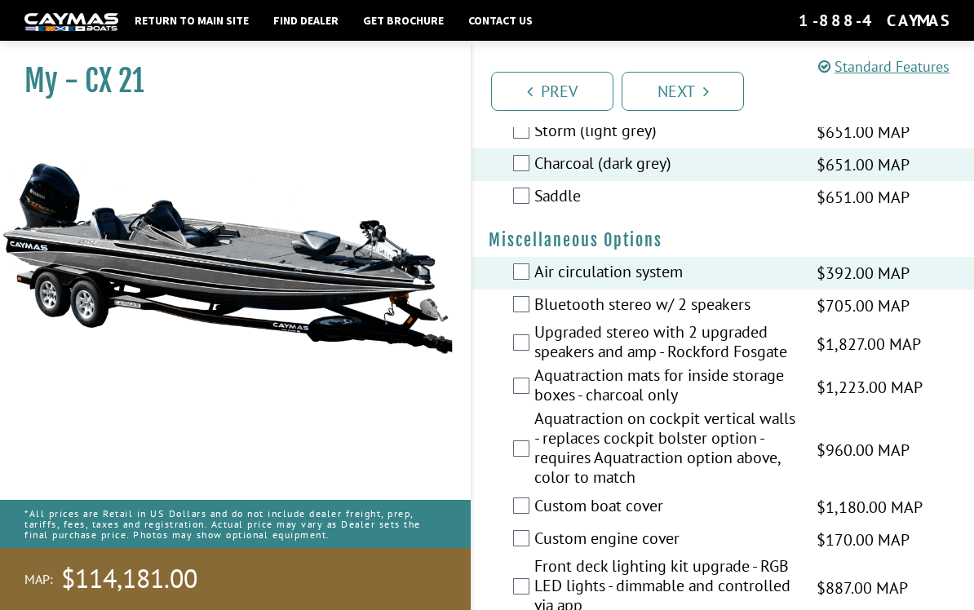
click at [760, 356] on label "Upgraded stereo with 2 upgraded speakers and amp - Rockford Fosgate" at bounding box center [666, 343] width 262 height 43
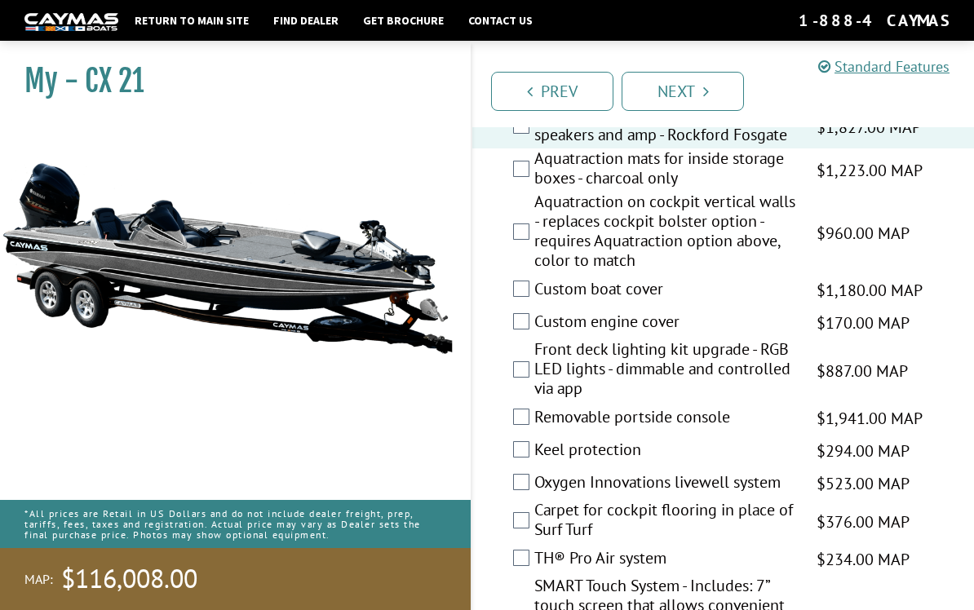
scroll to position [1875, 0]
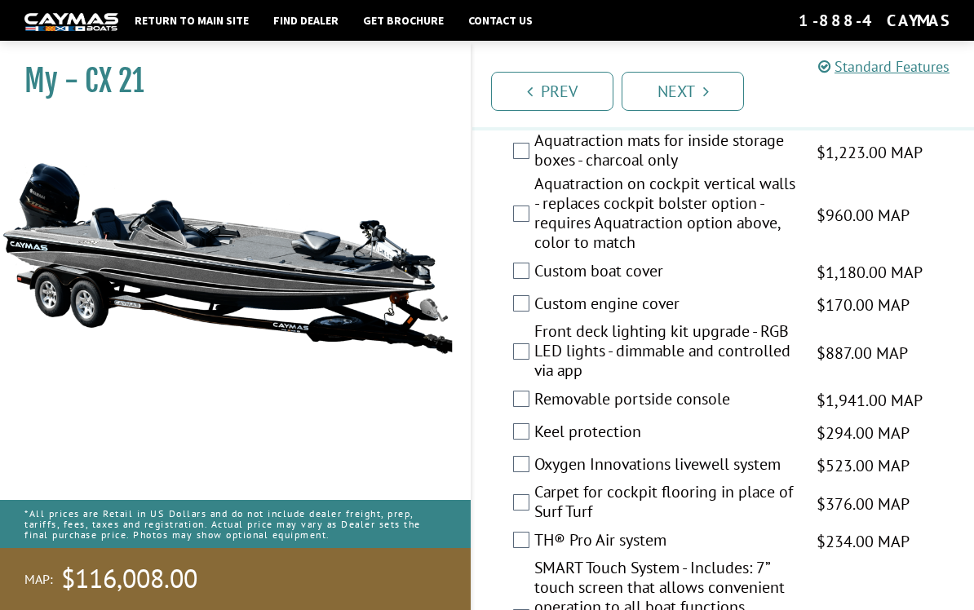
click at [889, 282] on span "$1,180.00 MAP" at bounding box center [870, 272] width 106 height 24
click at [872, 285] on span "$1,180.00 MAP" at bounding box center [870, 272] width 106 height 24
click at [663, 283] on label "Custom boat cover" at bounding box center [666, 273] width 262 height 24
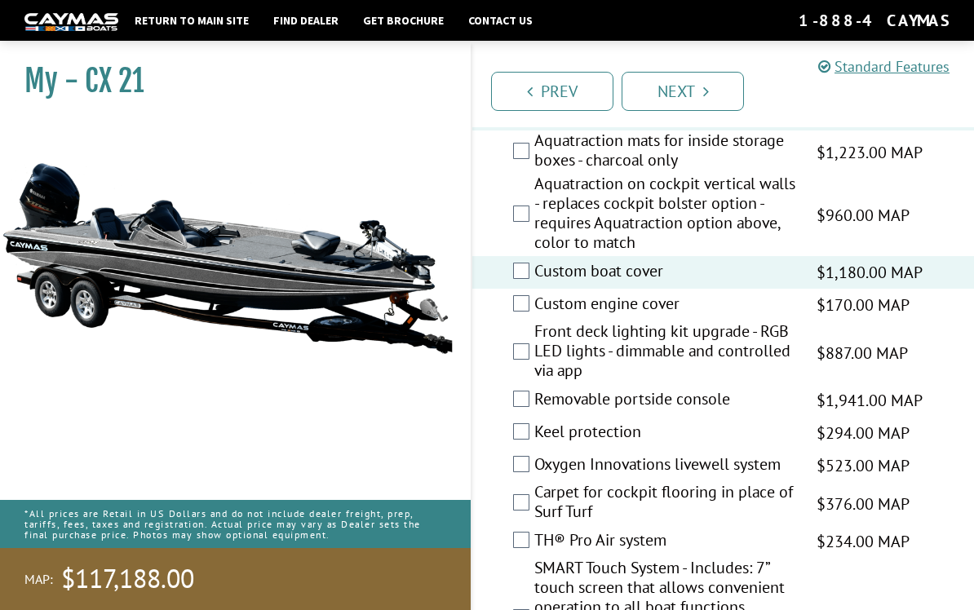
click at [655, 304] on label "Custom engine cover" at bounding box center [666, 306] width 262 height 24
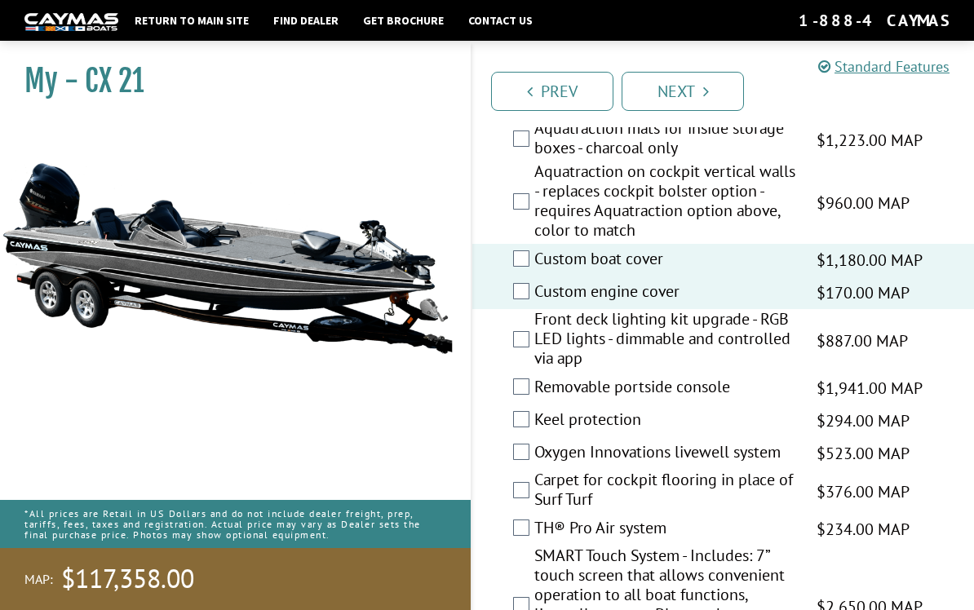
scroll to position [1895, 0]
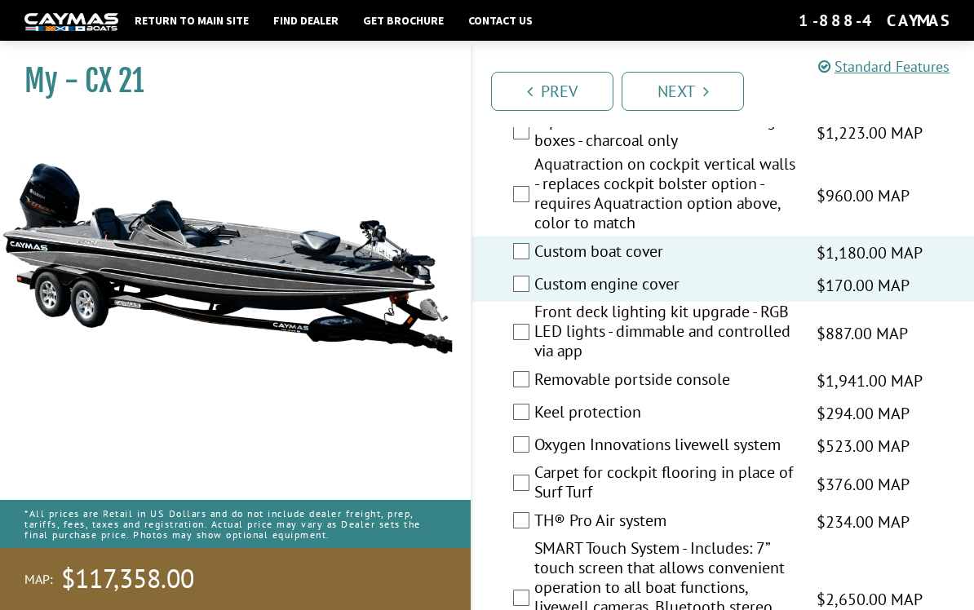
click at [647, 335] on label "Front deck lighting kit upgrade - RGB LED lights - dimmable and controlled via …" at bounding box center [666, 333] width 262 height 63
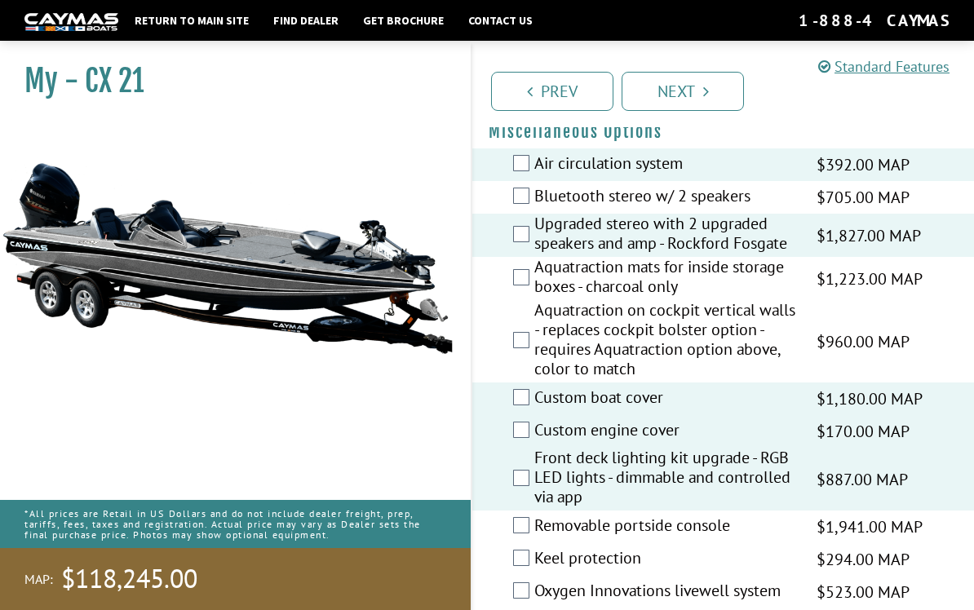
scroll to position [1741, 0]
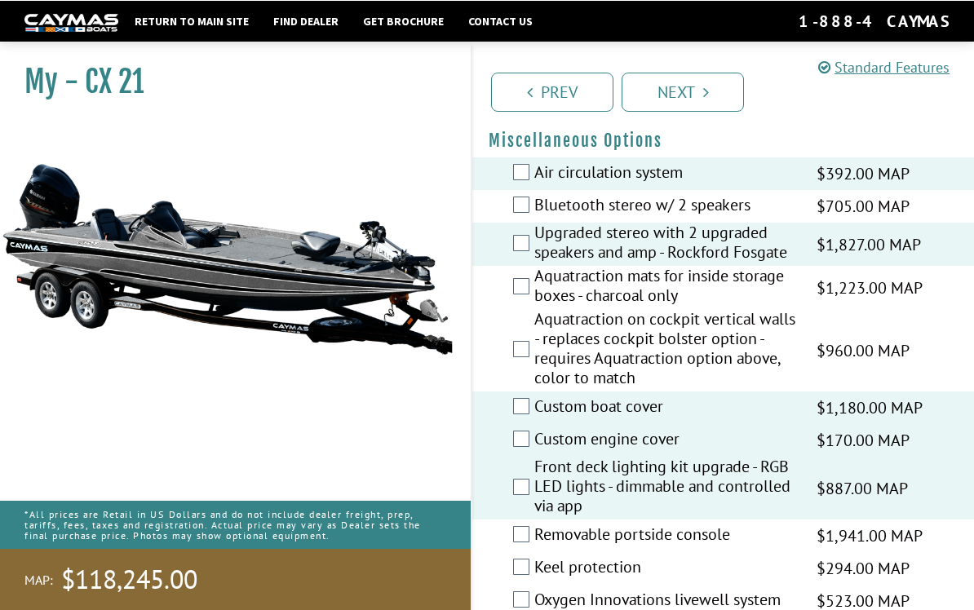
click at [690, 353] on label "Aquatraction on cockpit vertical walls - replaces cockpit bolster option - requ…" at bounding box center [666, 349] width 262 height 82
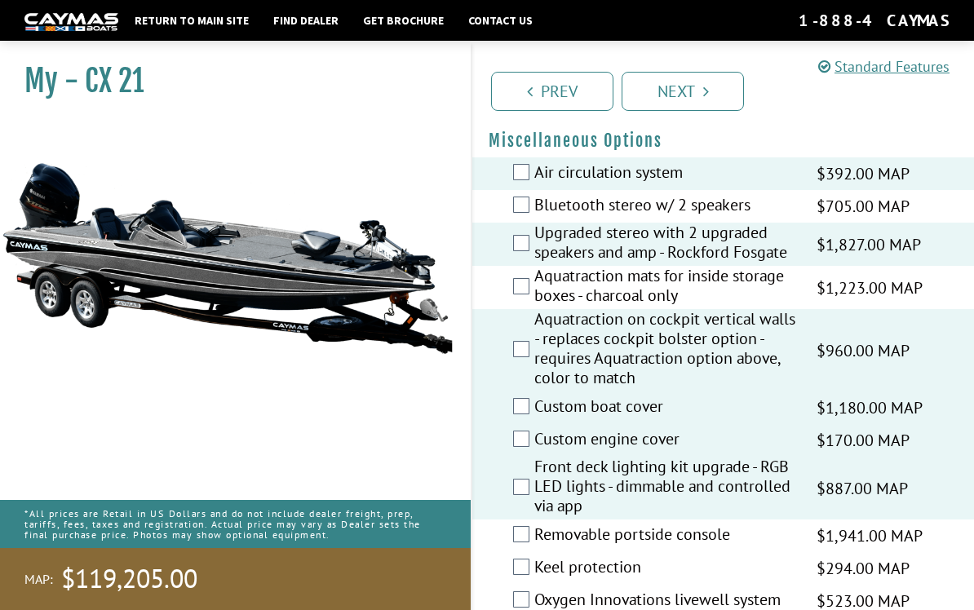
click at [707, 287] on label "Aquatraction mats for inside storage boxes - charcoal only" at bounding box center [666, 287] width 262 height 43
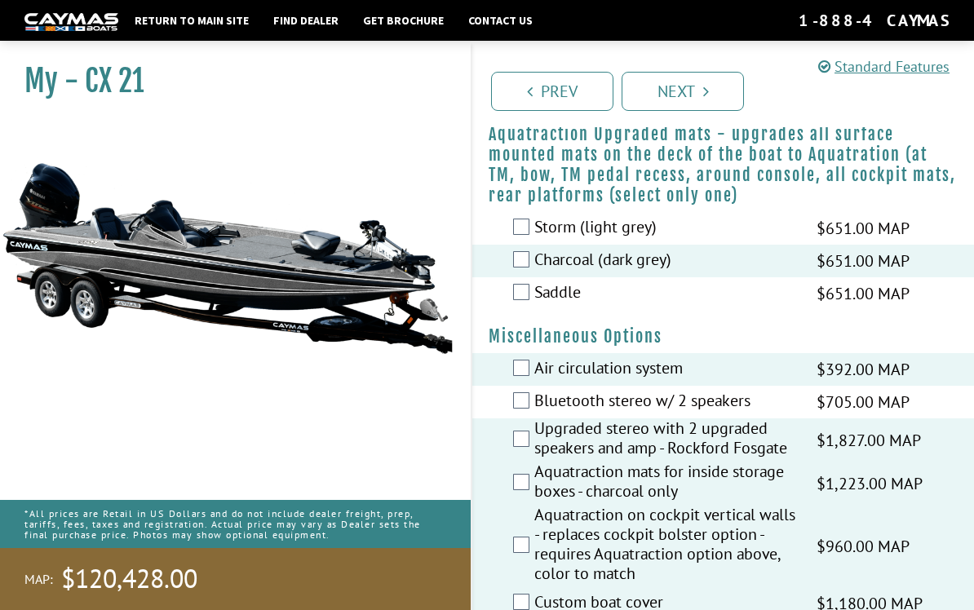
scroll to position [1542, 0]
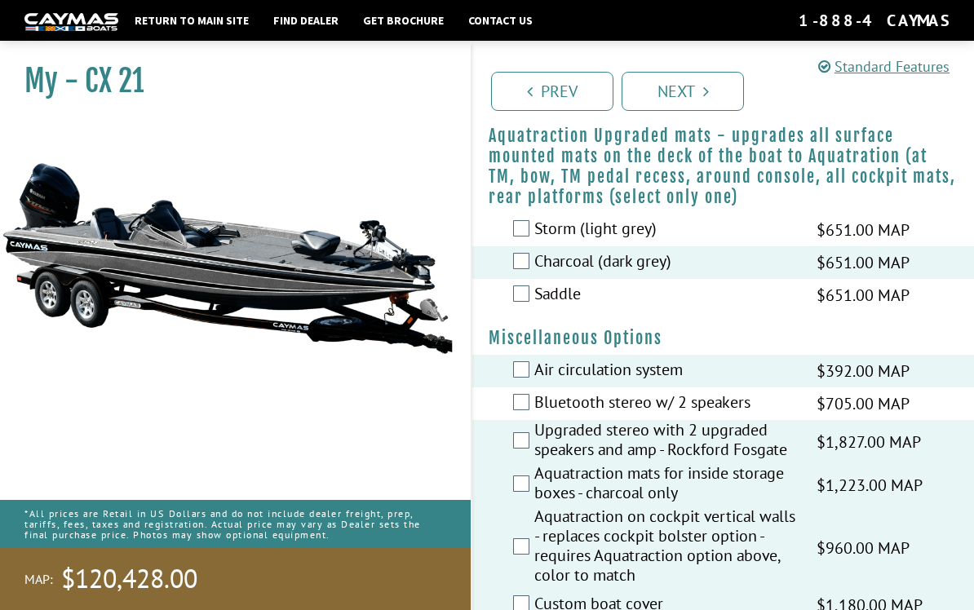
click at [735, 302] on label "Saddle" at bounding box center [666, 296] width 262 height 24
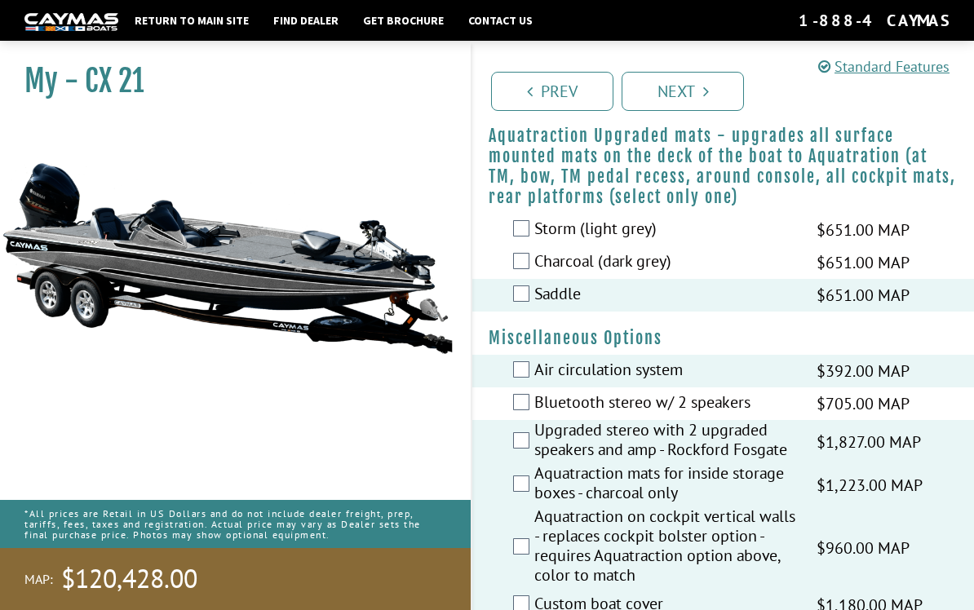
click at [763, 272] on label "Charcoal (dark grey)" at bounding box center [666, 263] width 262 height 24
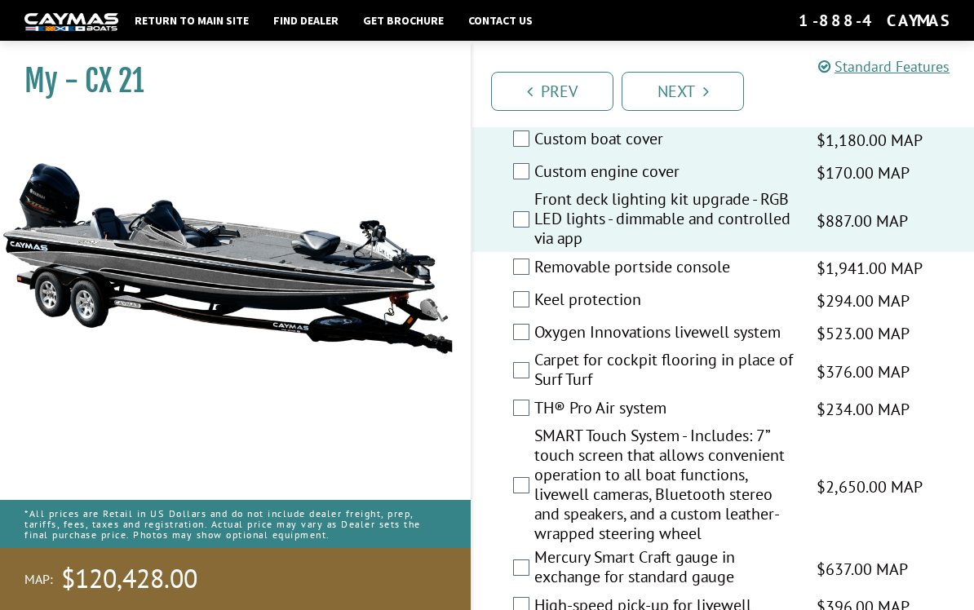
scroll to position [2016, 0]
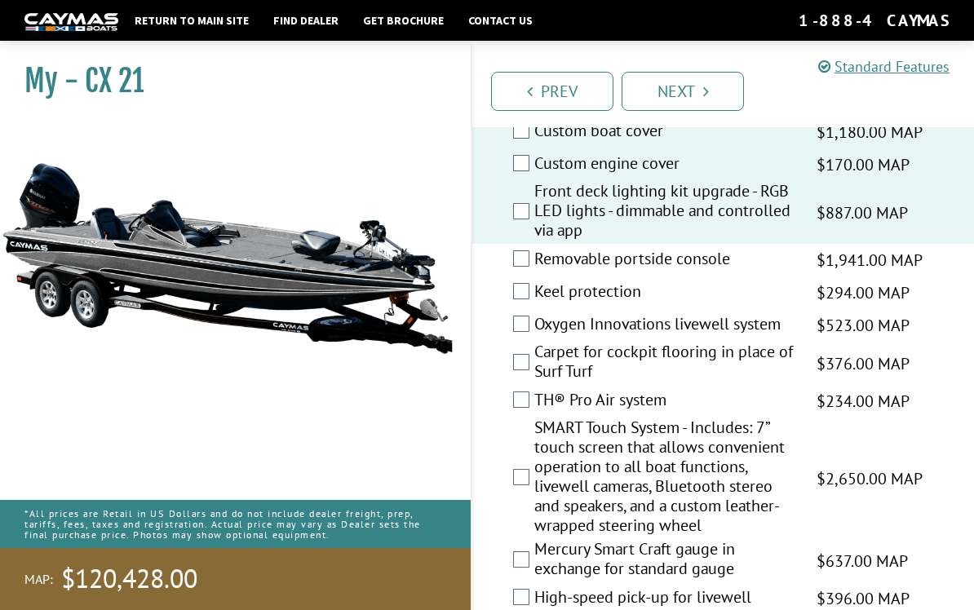
click at [732, 330] on label "Oxygen Innovations livewell system" at bounding box center [666, 326] width 262 height 24
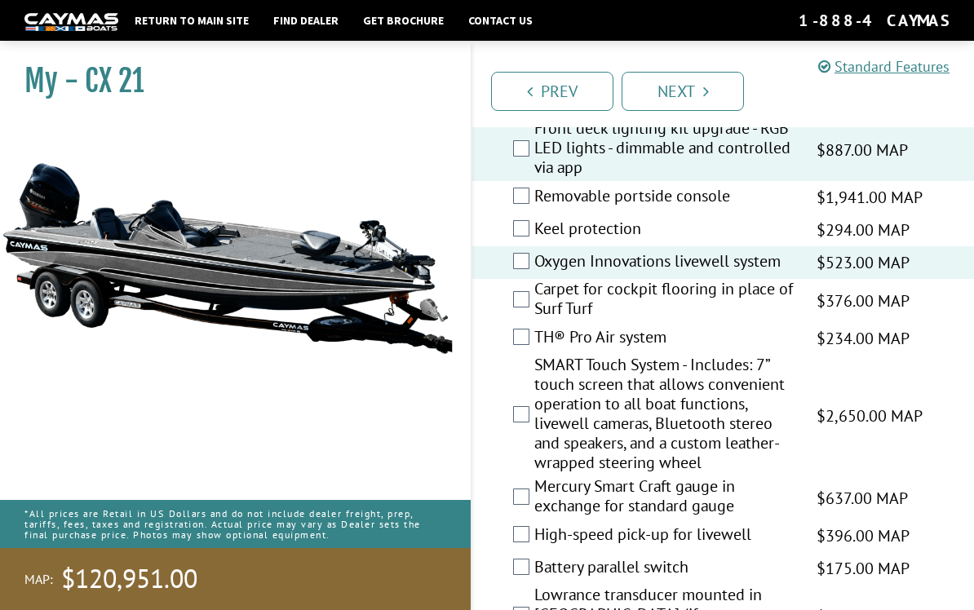
scroll to position [2079, 0]
click at [714, 338] on label "TH® Pro Air system" at bounding box center [666, 338] width 262 height 24
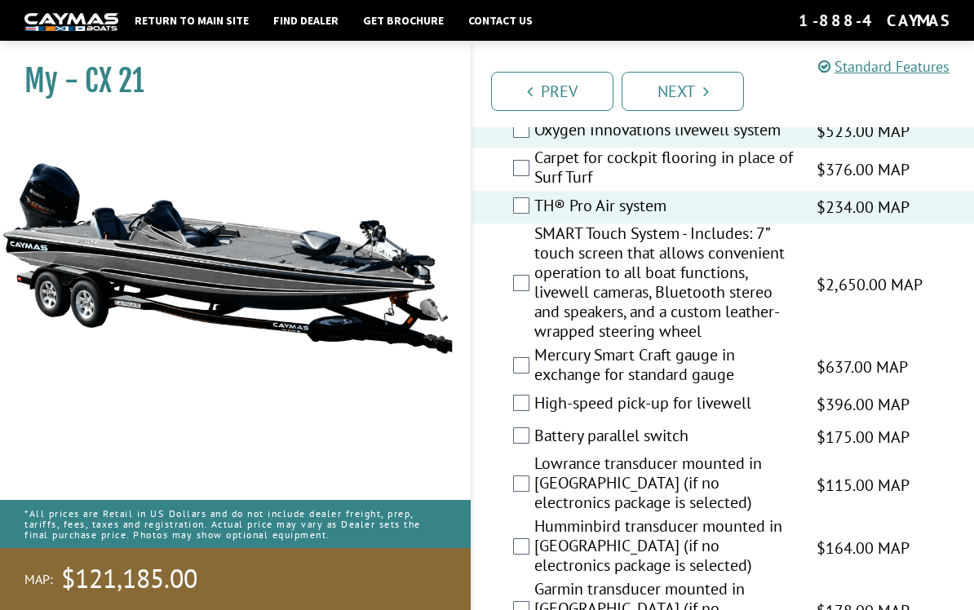
scroll to position [2212, 0]
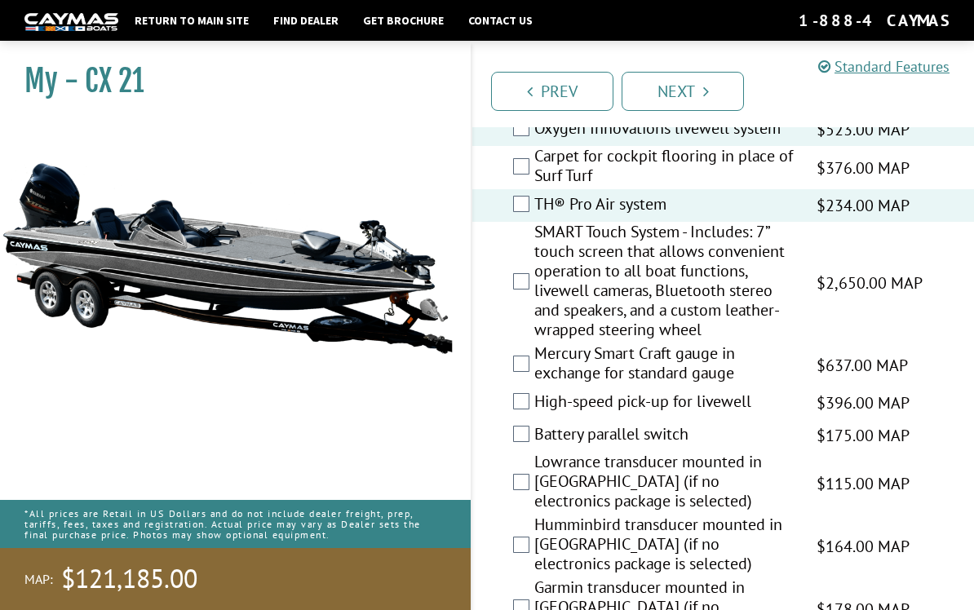
click at [736, 325] on label "SMART Touch System - Includes: 7” touch screen that allows convenient operation…" at bounding box center [666, 283] width 262 height 122
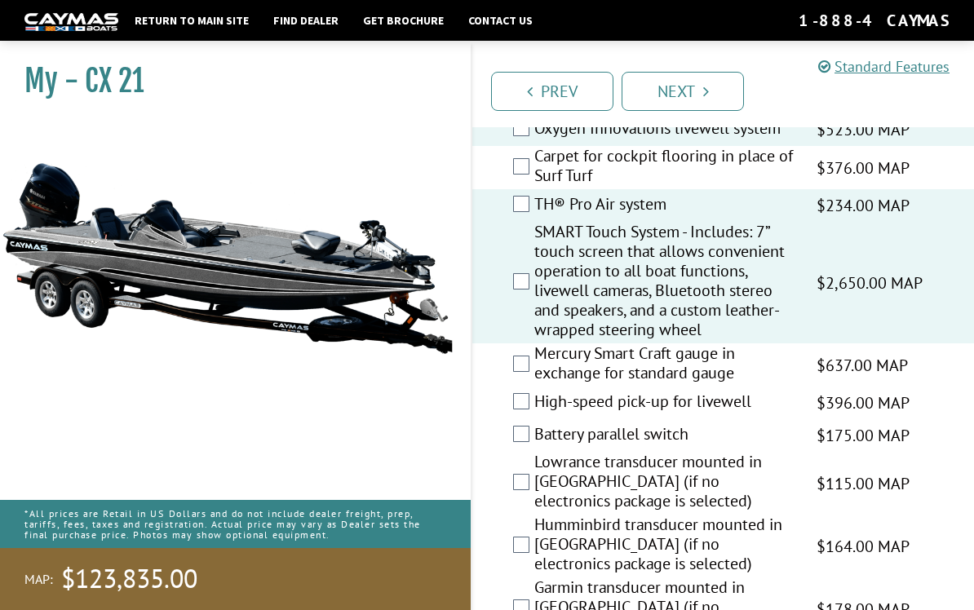
click at [749, 301] on label "SMART Touch System - Includes: 7” touch screen that allows convenient operation…" at bounding box center [666, 283] width 262 height 122
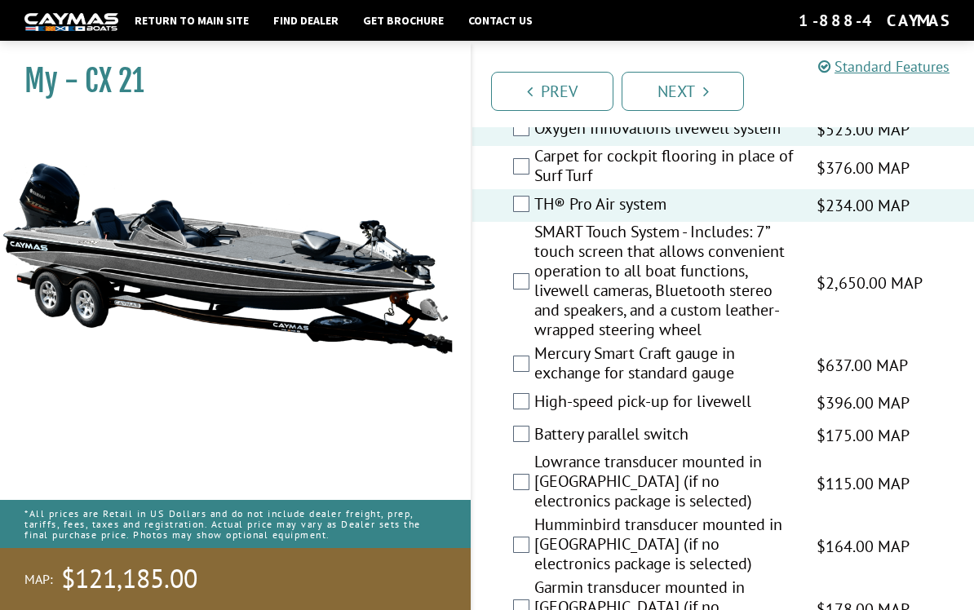
click at [813, 237] on div "SMART Touch System - Includes: 7” touch screen that allows convenient operation…" at bounding box center [724, 283] width 502 height 122
click at [712, 355] on label "Mercury Smart Craft gauge in exchange for standard gauge" at bounding box center [666, 365] width 262 height 43
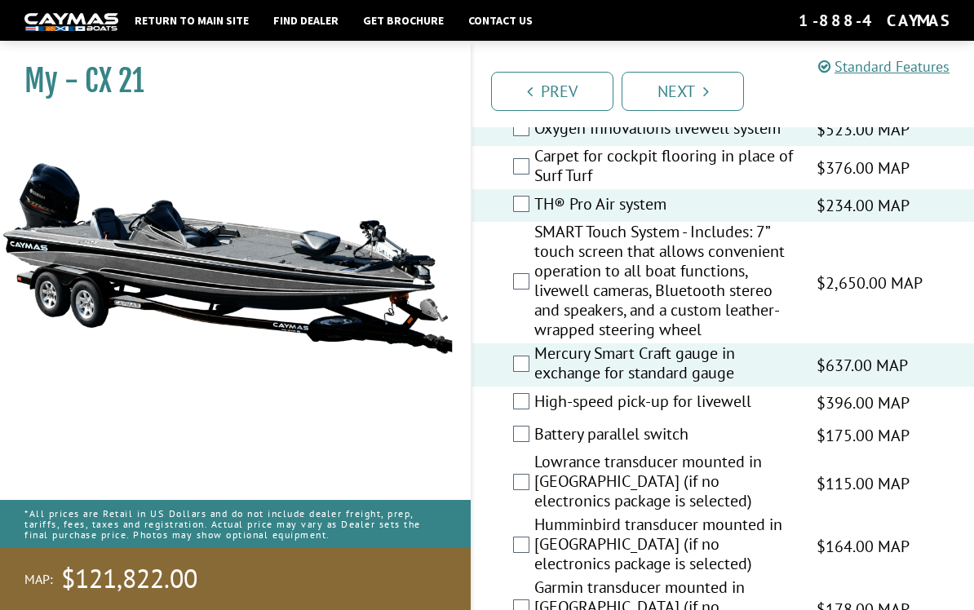
click at [718, 300] on label "SMART Touch System - Includes: 7” touch screen that allows convenient operation…" at bounding box center [666, 283] width 262 height 122
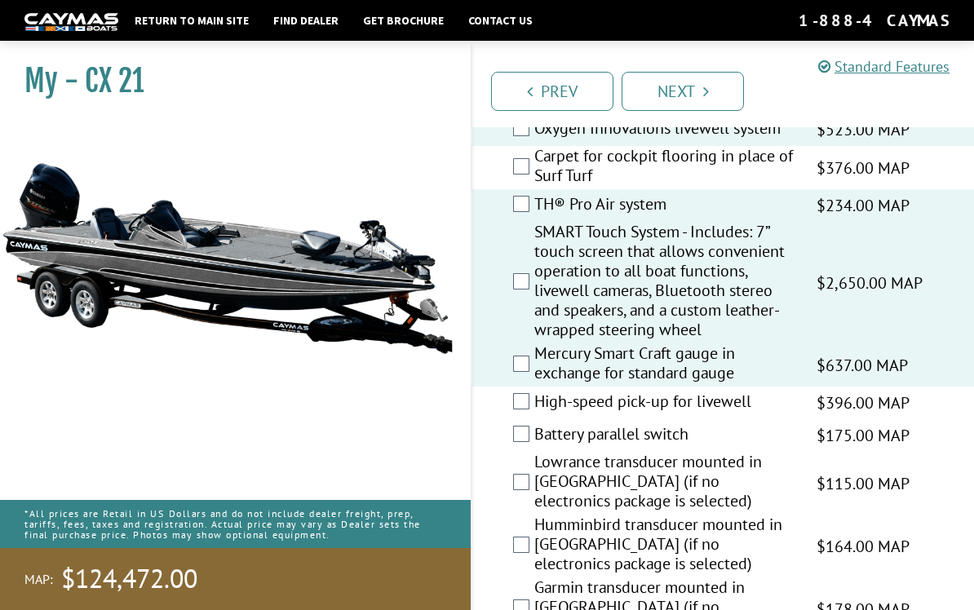
click at [693, 316] on label "SMART Touch System - Includes: 7” touch screen that allows convenient operation…" at bounding box center [666, 283] width 262 height 122
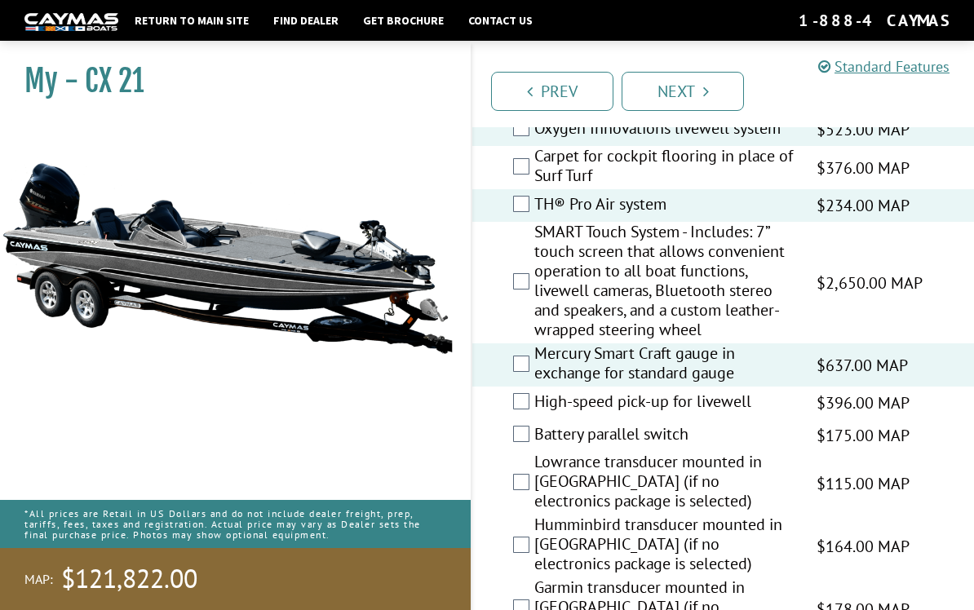
click at [730, 288] on label "SMART Touch System - Includes: 7” touch screen that allows convenient operation…" at bounding box center [666, 283] width 262 height 122
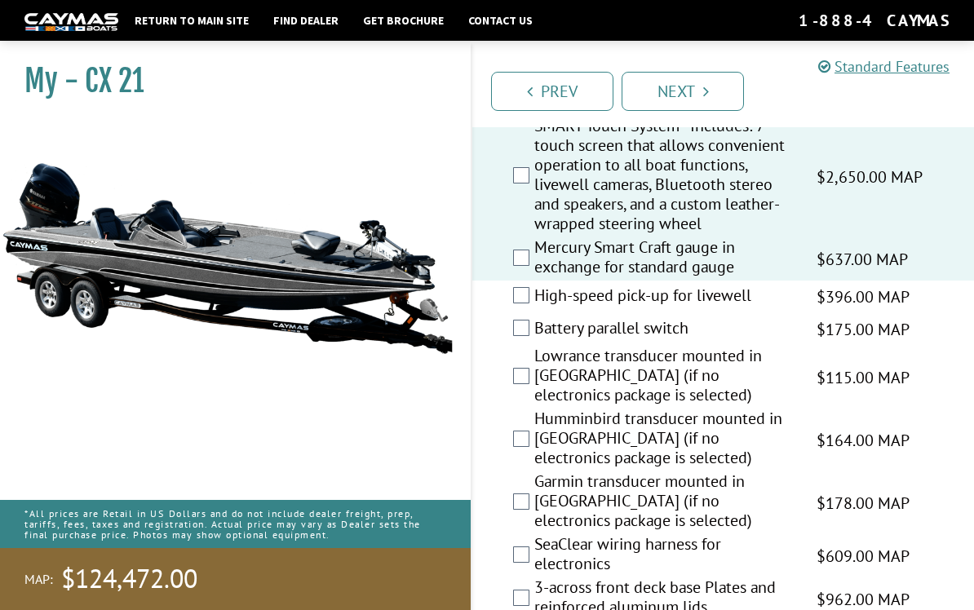
scroll to position [2359, 0]
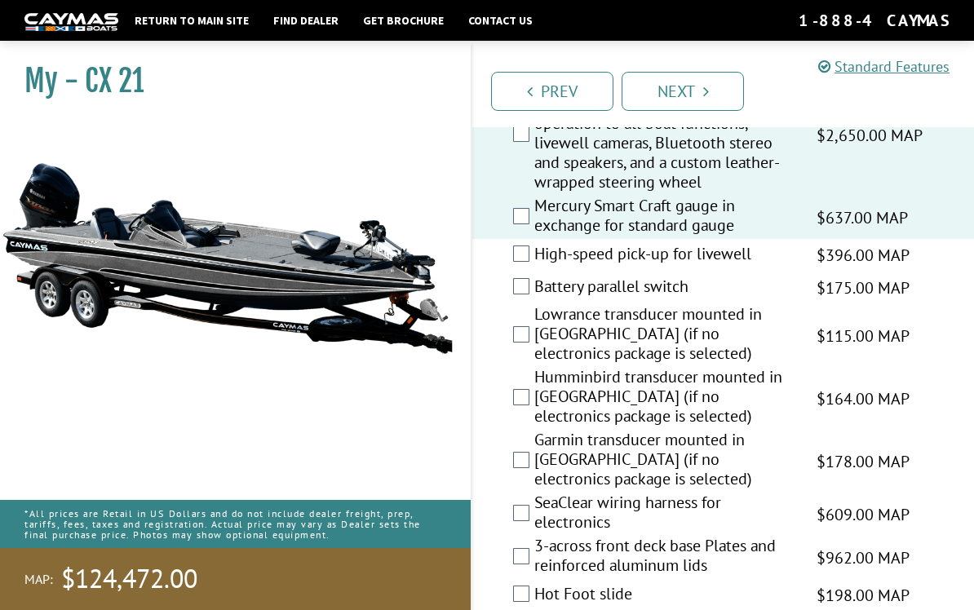
click at [708, 297] on label "Battery parallel switch" at bounding box center [666, 289] width 262 height 24
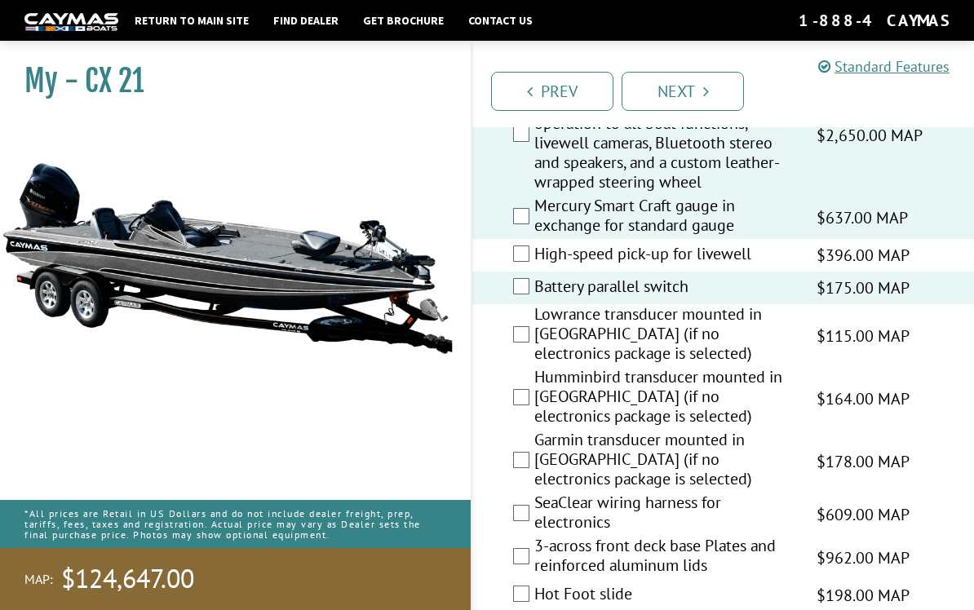
click at [751, 264] on label "High-speed pick-up for livewell" at bounding box center [666, 256] width 262 height 24
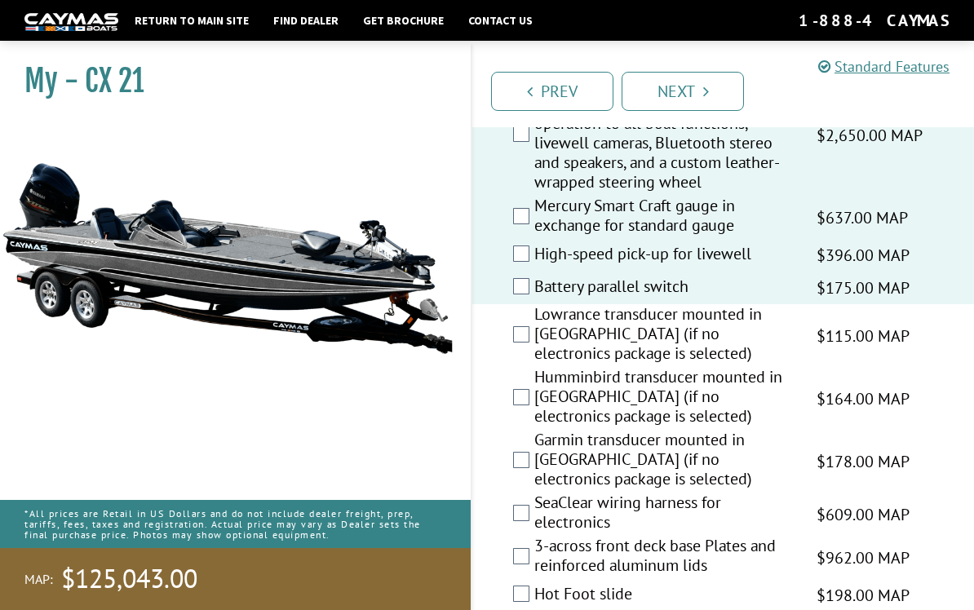
click at [752, 367] on label "Humminbird transducer mounted in hull (if no electronics package is selected)" at bounding box center [666, 398] width 262 height 63
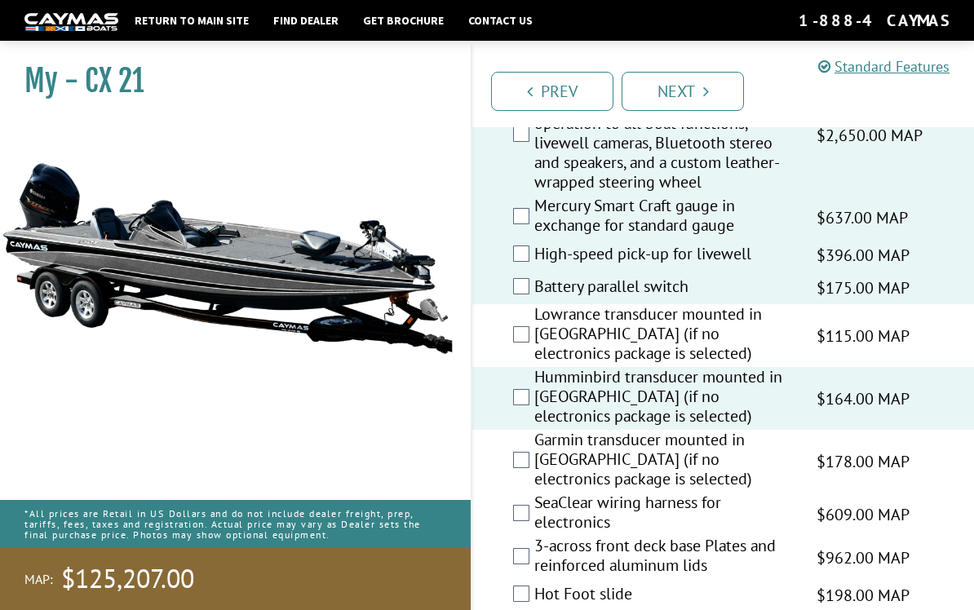
click at [764, 328] on label "Lowrance transducer mounted in hull (if no electronics package is selected)" at bounding box center [666, 335] width 262 height 63
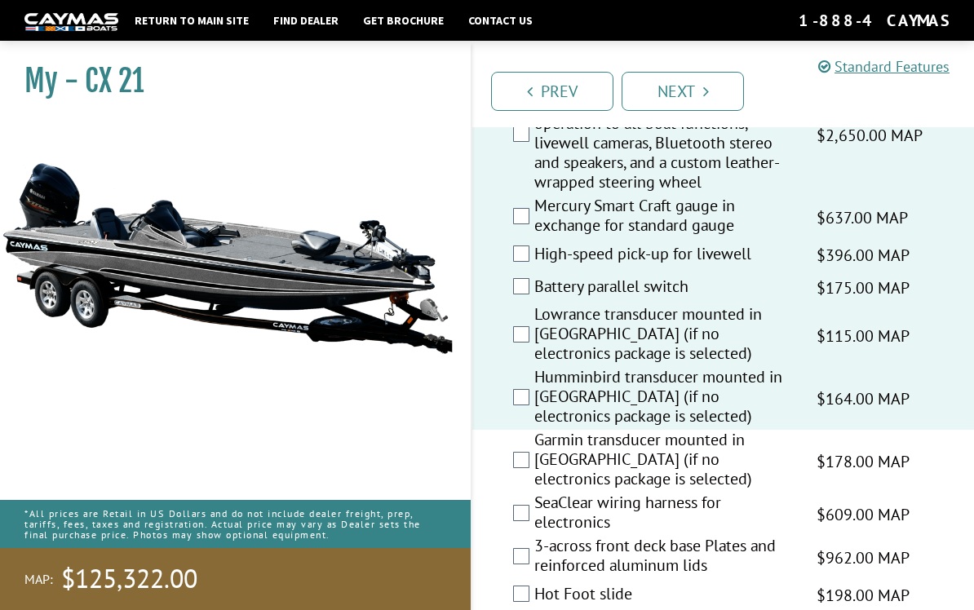
click at [779, 331] on label "Lowrance transducer mounted in hull (if no electronics package is selected)" at bounding box center [666, 335] width 262 height 63
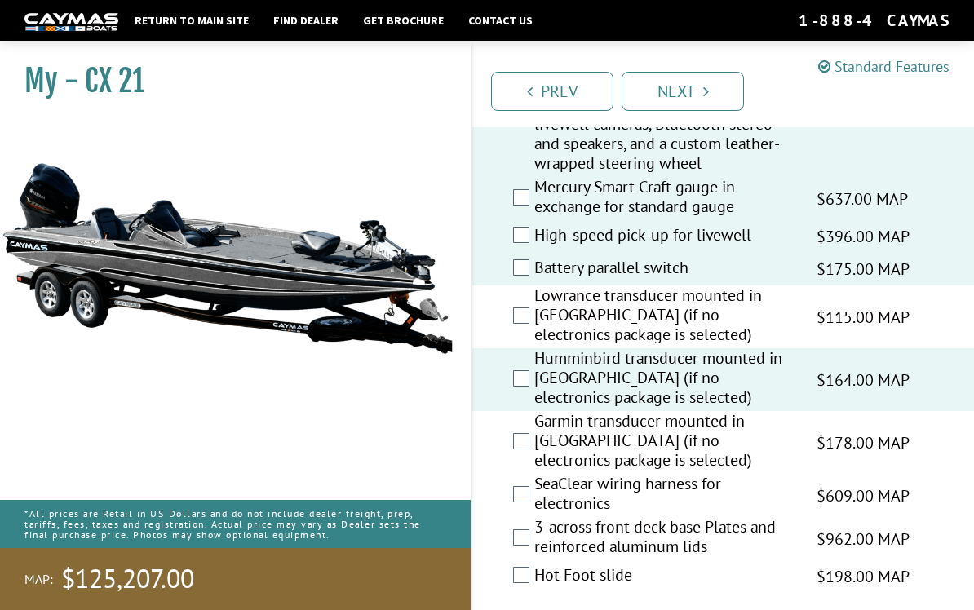
scroll to position [2385, 0]
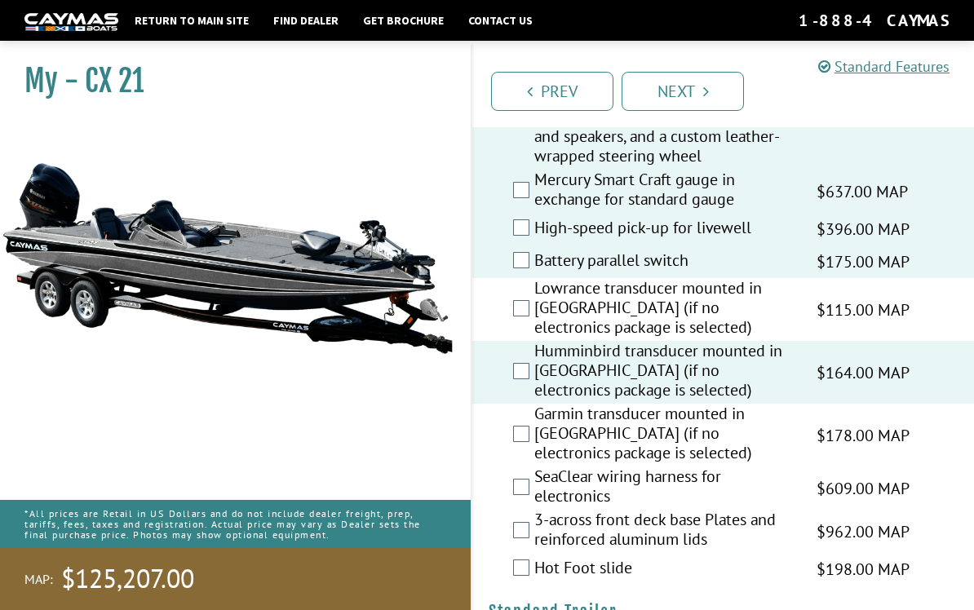
click at [757, 409] on label "Garmin transducer mounted in hull (if no electronics package is selected)" at bounding box center [666, 435] width 262 height 63
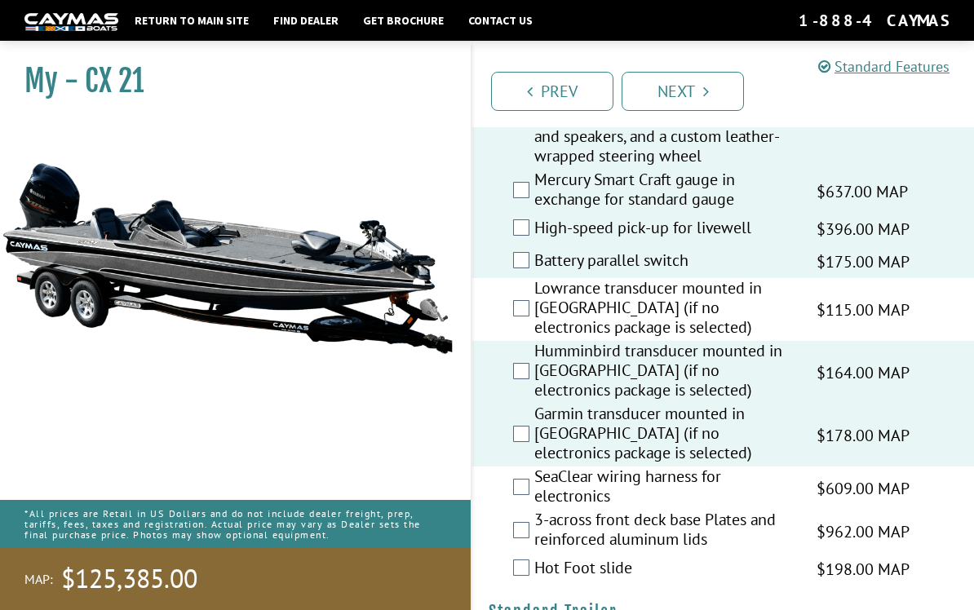
click at [764, 433] on label "Garmin transducer mounted in hull (if no electronics package is selected)" at bounding box center [666, 435] width 262 height 63
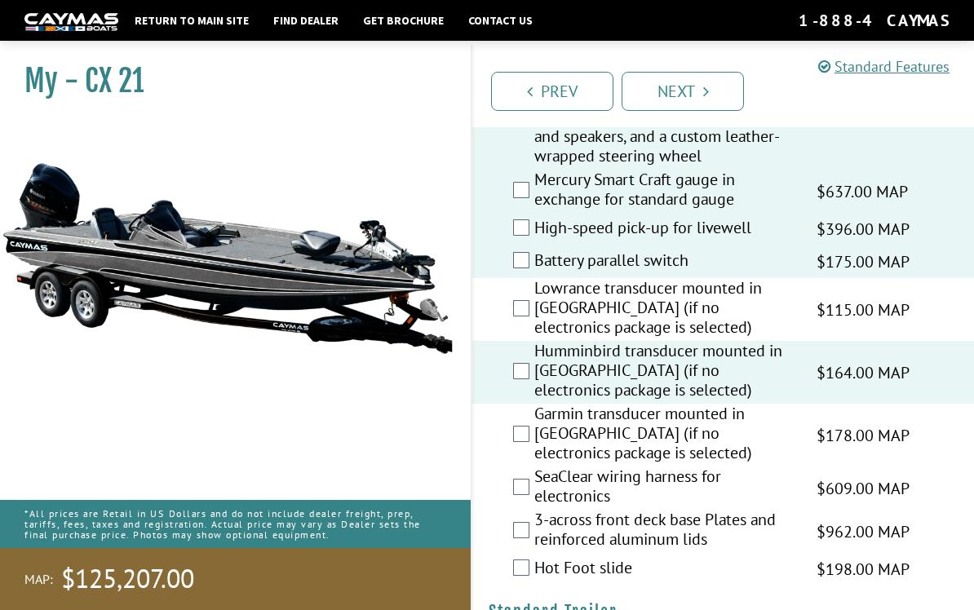
click at [746, 421] on label "Garmin transducer mounted in hull (if no electronics package is selected)" at bounding box center [666, 435] width 262 height 63
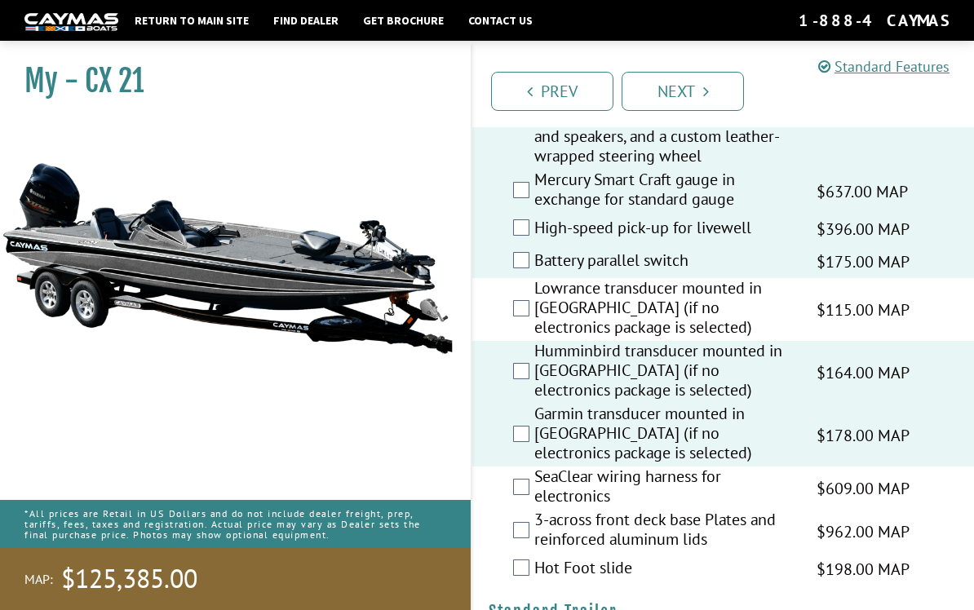
click at [727, 467] on label "SeaClear wiring harness for electronics" at bounding box center [666, 488] width 262 height 43
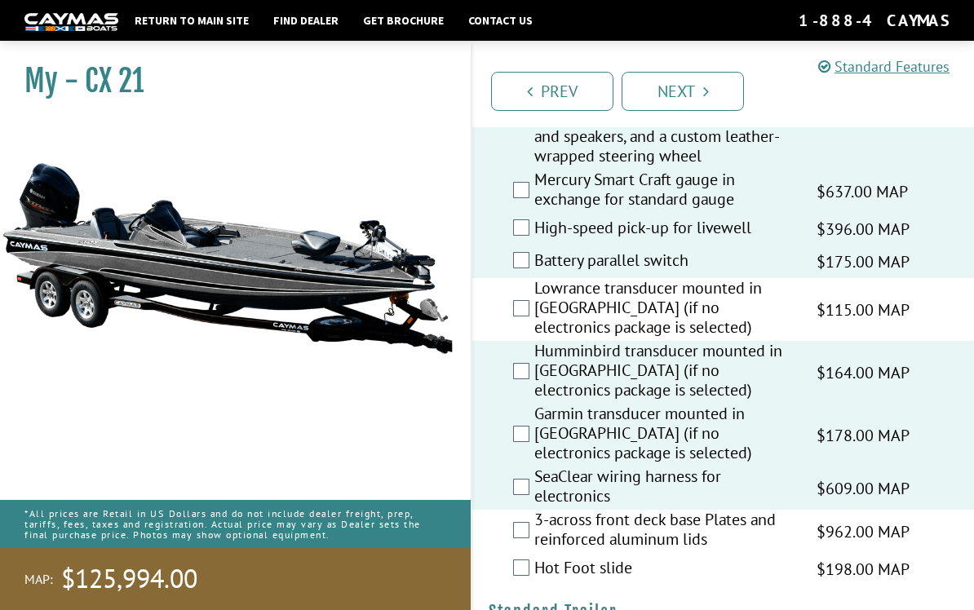
click at [760, 513] on label "3-across front deck base Plates and reinforced aluminum lids" at bounding box center [666, 531] width 262 height 43
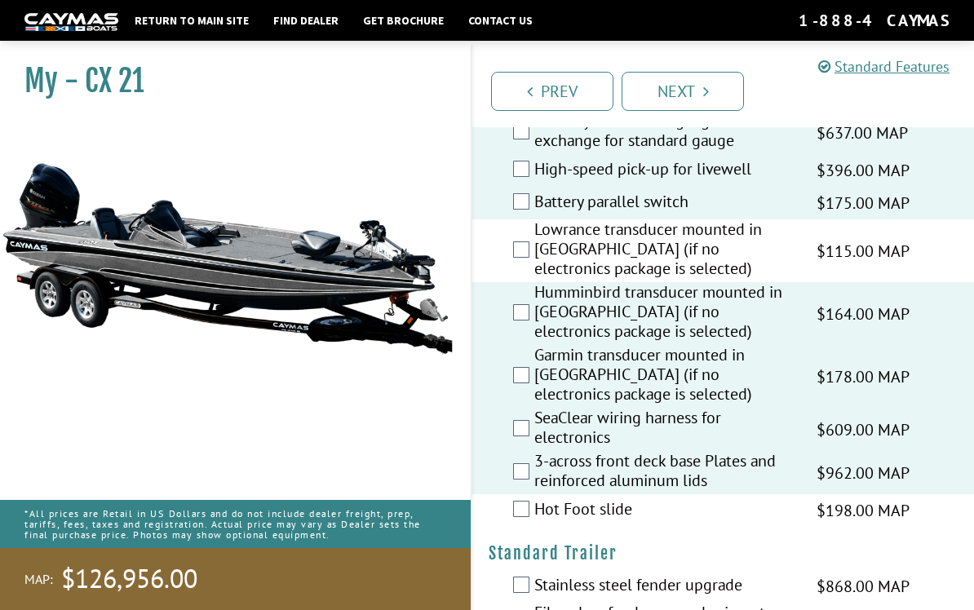
scroll to position [2472, 0]
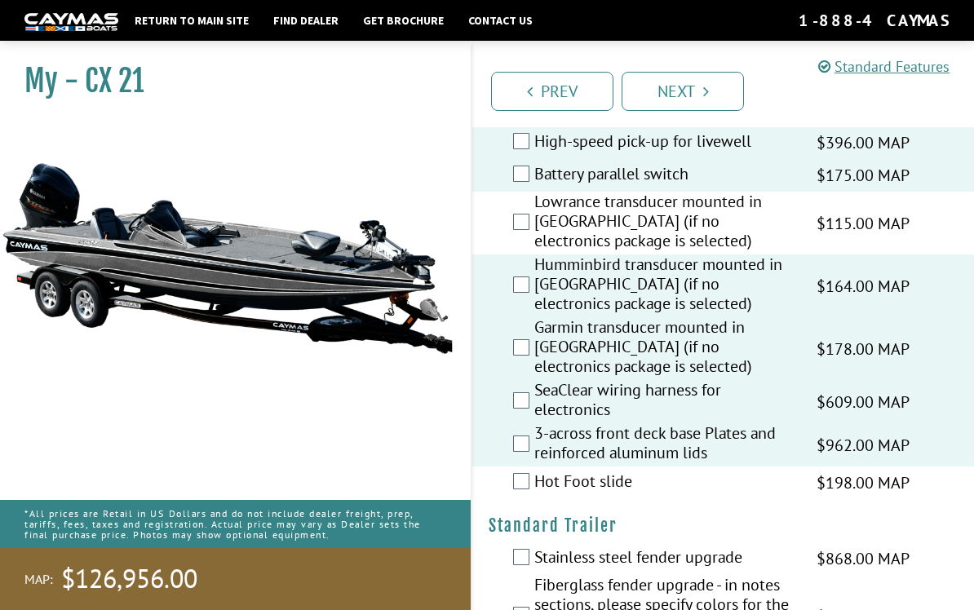
click at [743, 472] on label "Hot Foot slide" at bounding box center [666, 484] width 262 height 24
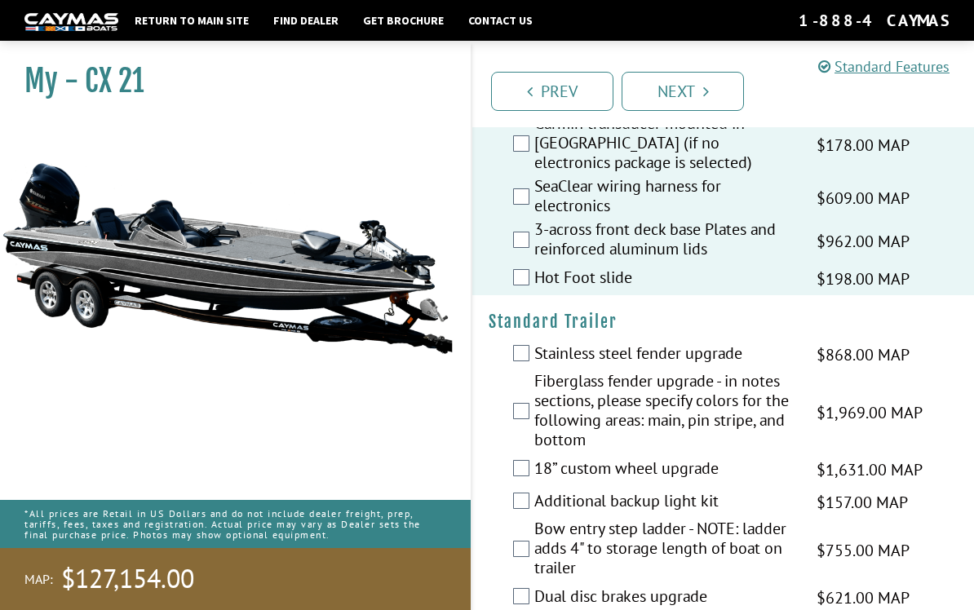
scroll to position [2678, 0]
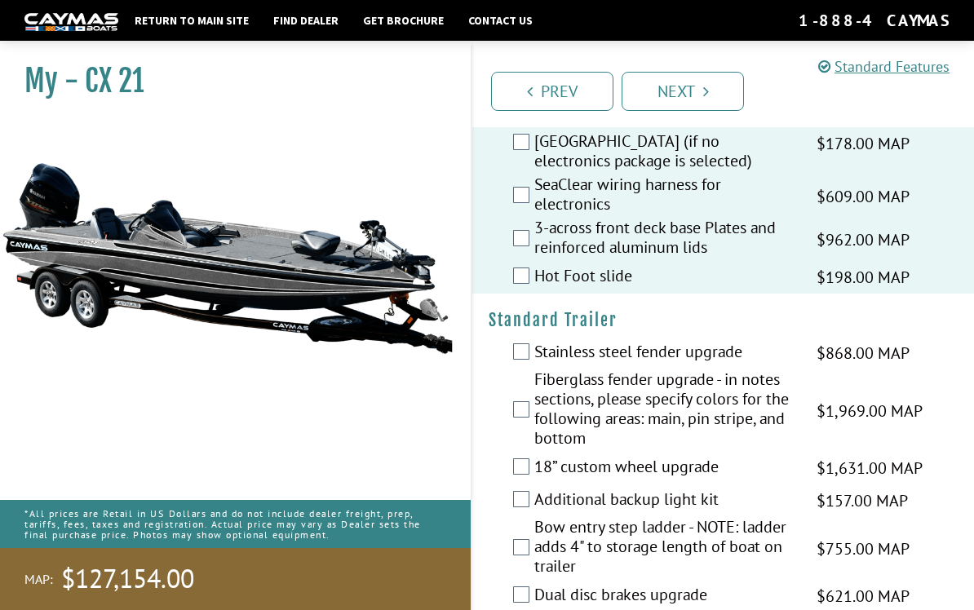
click at [872, 341] on span "$868.00 MAP" at bounding box center [863, 353] width 93 height 24
click at [857, 341] on span "$868.00 MAP" at bounding box center [863, 353] width 93 height 24
click at [709, 342] on label "Stainless steel fender upgrade" at bounding box center [666, 354] width 262 height 24
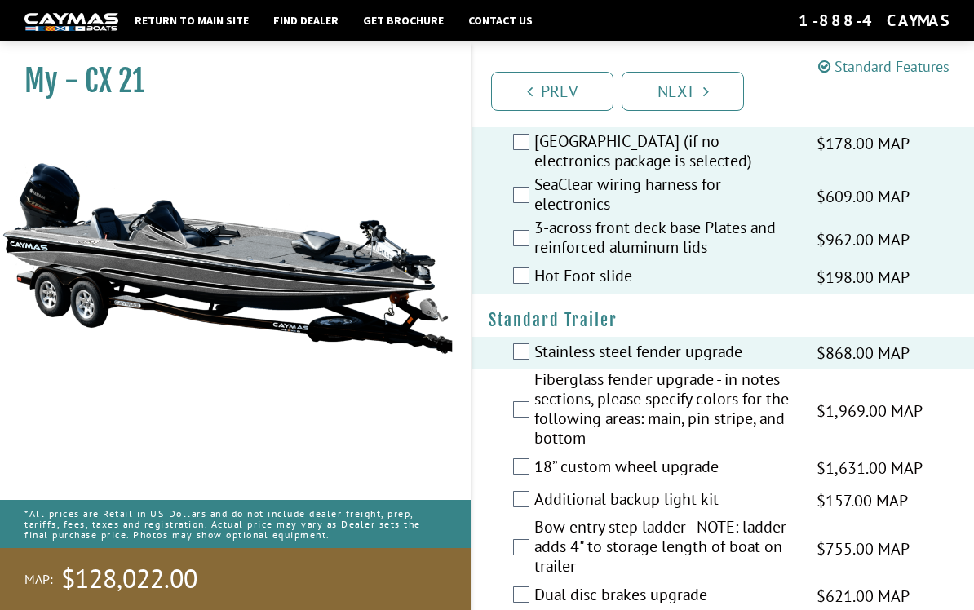
click at [773, 342] on label "Stainless steel fender upgrade" at bounding box center [666, 354] width 262 height 24
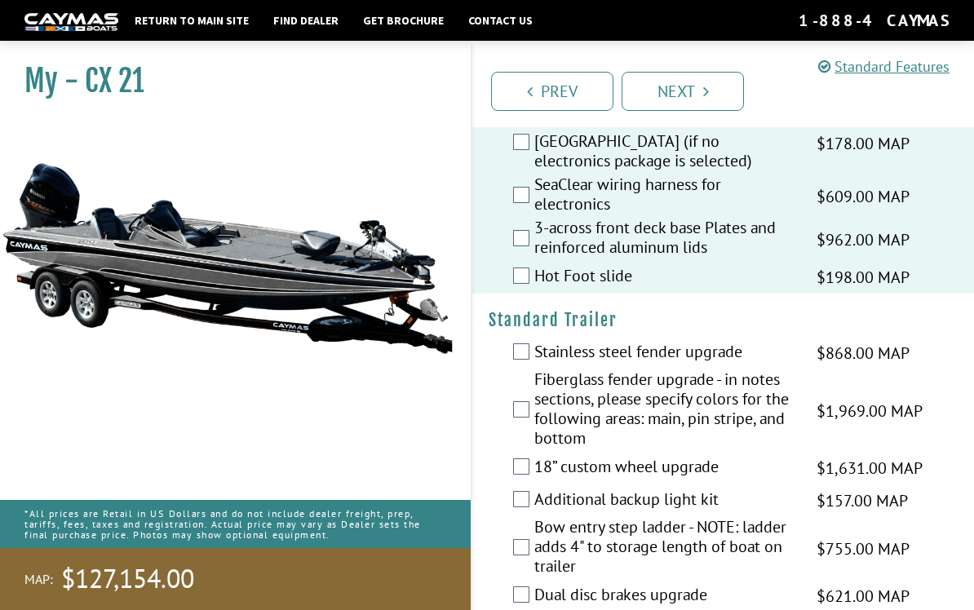
click at [774, 399] on label "Fiberglass fender upgrade - in notes sections, please specify colors for the fo…" at bounding box center [666, 411] width 262 height 82
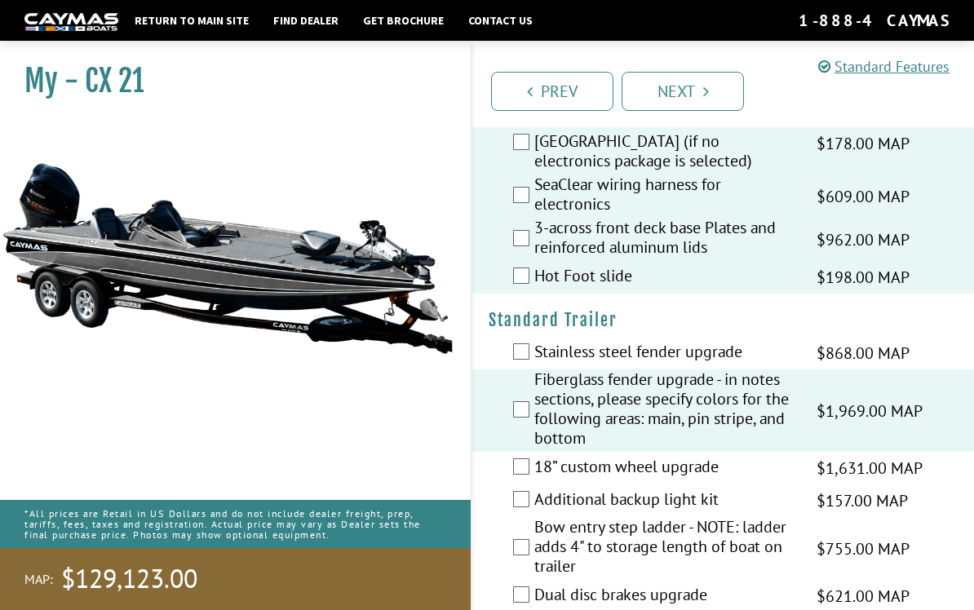
click at [767, 457] on label "18” custom wheel upgrade" at bounding box center [666, 469] width 262 height 24
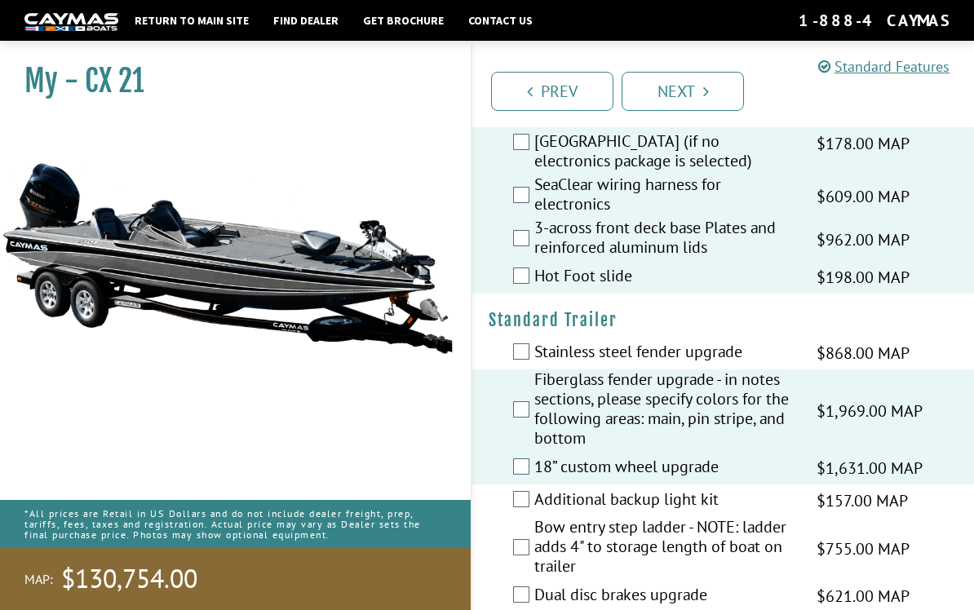
click at [767, 490] on label "Additional backup light kit" at bounding box center [666, 502] width 262 height 24
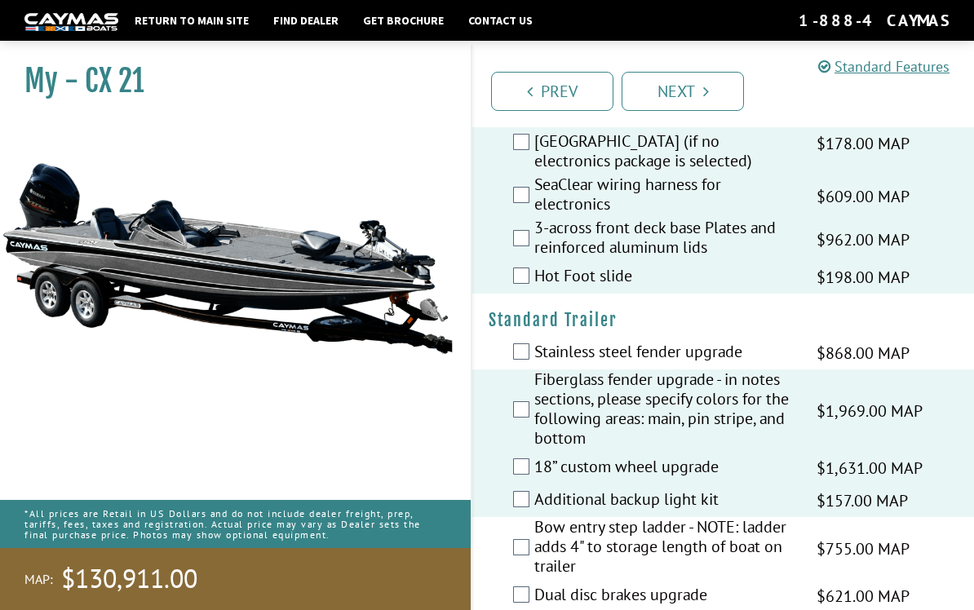
click at [774, 517] on label "Bow entry step ladder - NOTE: ladder adds 4" to storage length of boat on trail…" at bounding box center [666, 548] width 262 height 63
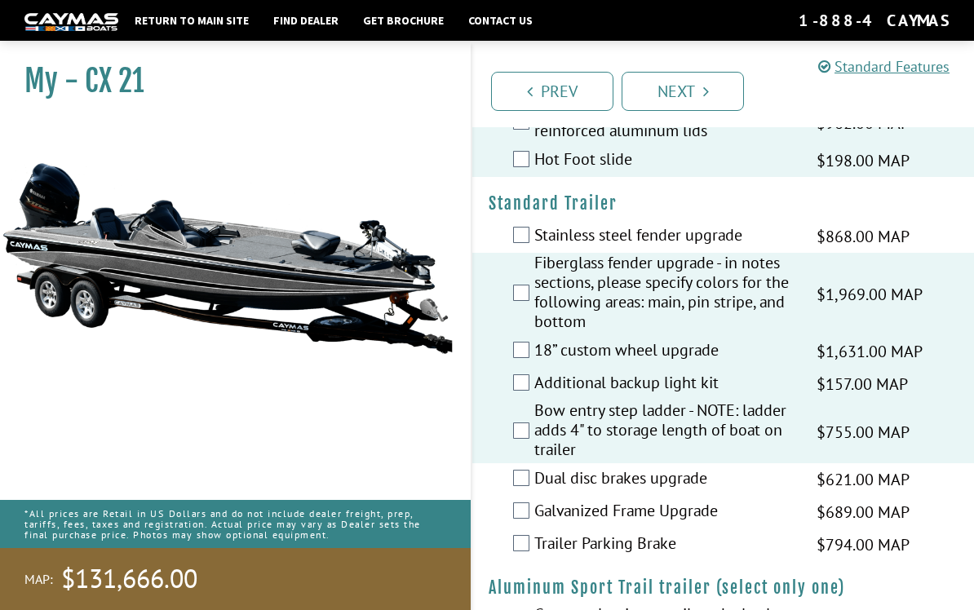
scroll to position [2797, 0]
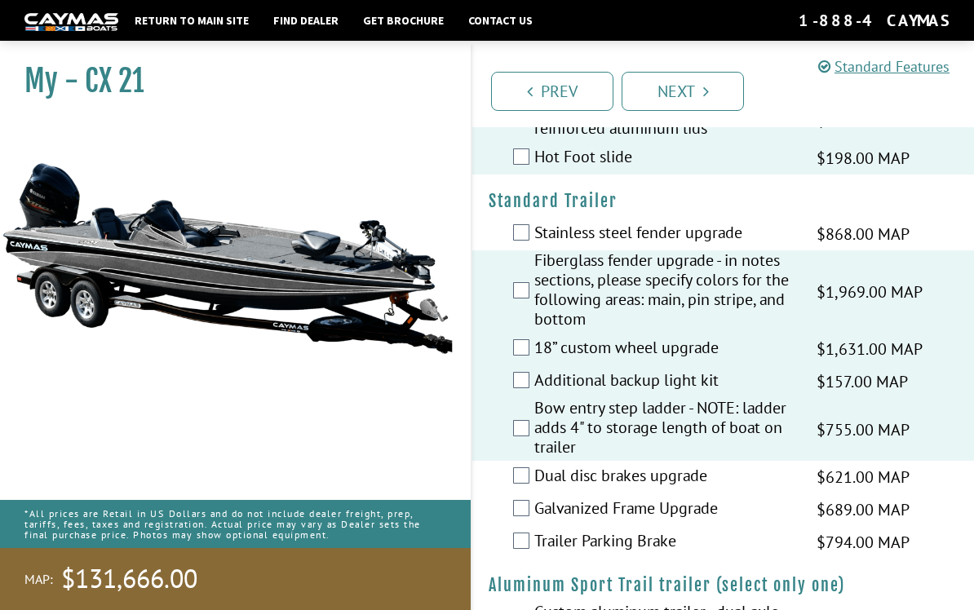
click at [744, 531] on label "Trailer Parking Brake" at bounding box center [666, 543] width 262 height 24
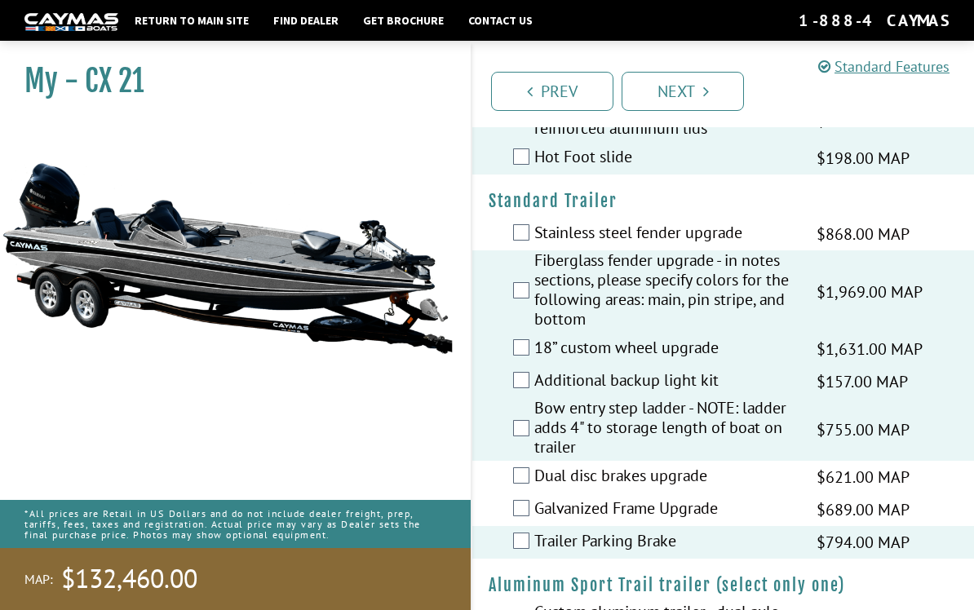
click at [746, 531] on label "Trailer Parking Brake" at bounding box center [666, 543] width 262 height 24
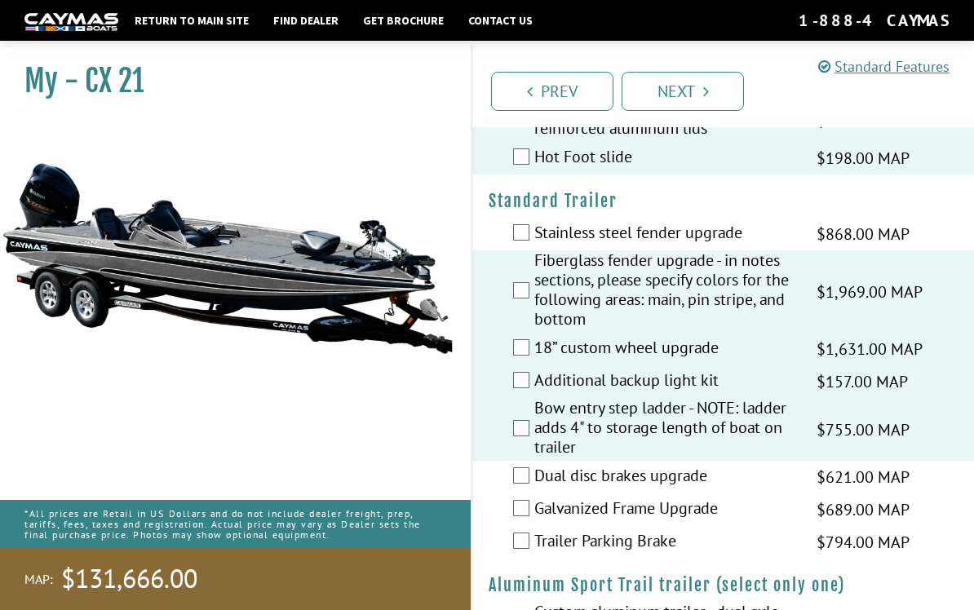
click at [740, 499] on label "Galvanized Frame Upgrade" at bounding box center [666, 511] width 262 height 24
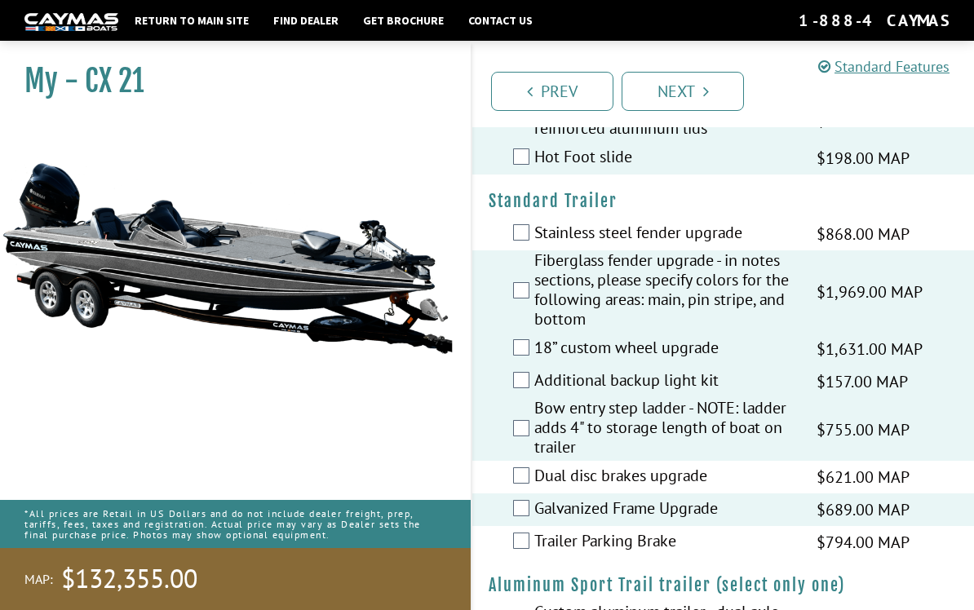
click at [822, 465] on span "$621.00 MAP" at bounding box center [863, 477] width 93 height 24
click at [762, 432] on label "Bow entry step ladder - NOTE: ladder adds 4" to storage length of boat on trail…" at bounding box center [666, 429] width 262 height 63
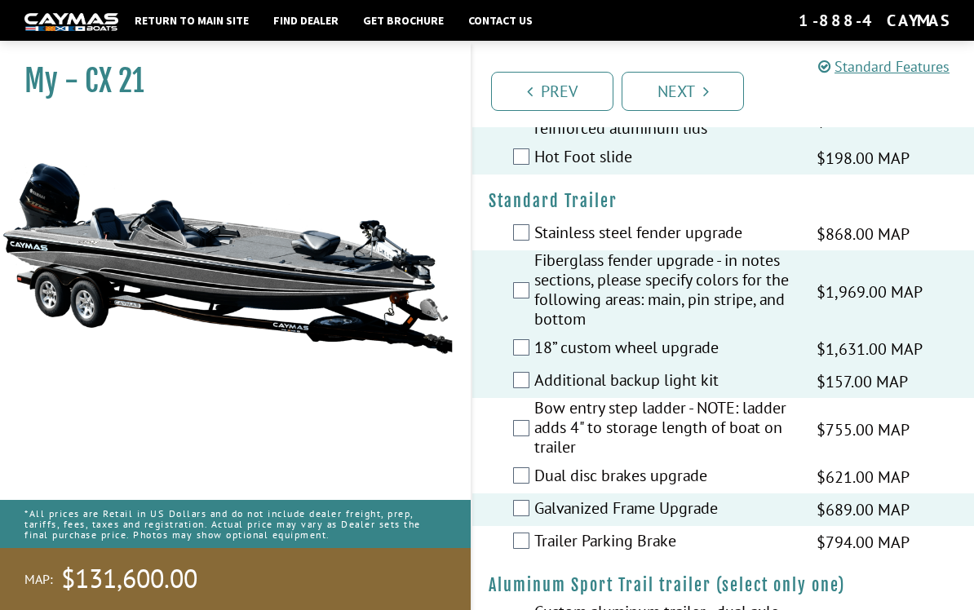
click at [778, 466] on label "Dual disc brakes upgrade" at bounding box center [666, 478] width 262 height 24
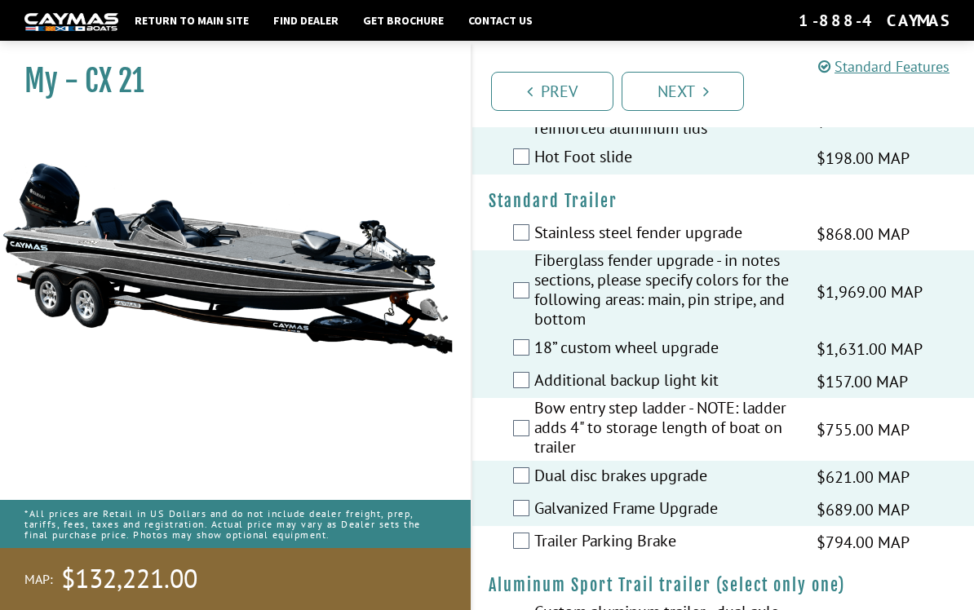
click at [785, 399] on label "Bow entry step ladder - NOTE: ladder adds 4" to storage length of boat on trail…" at bounding box center [666, 429] width 262 height 63
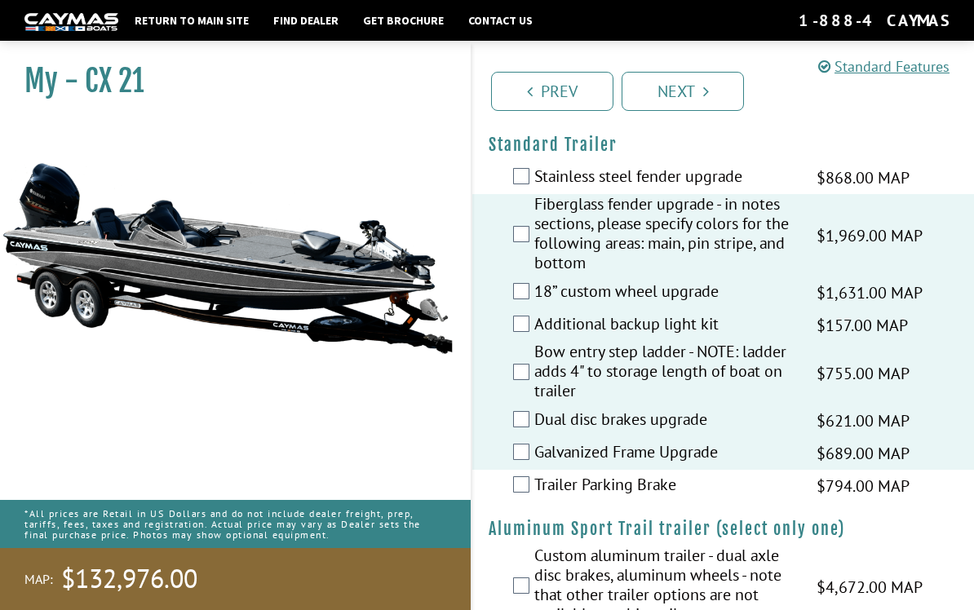
scroll to position [2852, 0]
click at [779, 476] on label "Trailer Parking Brake" at bounding box center [666, 488] width 262 height 24
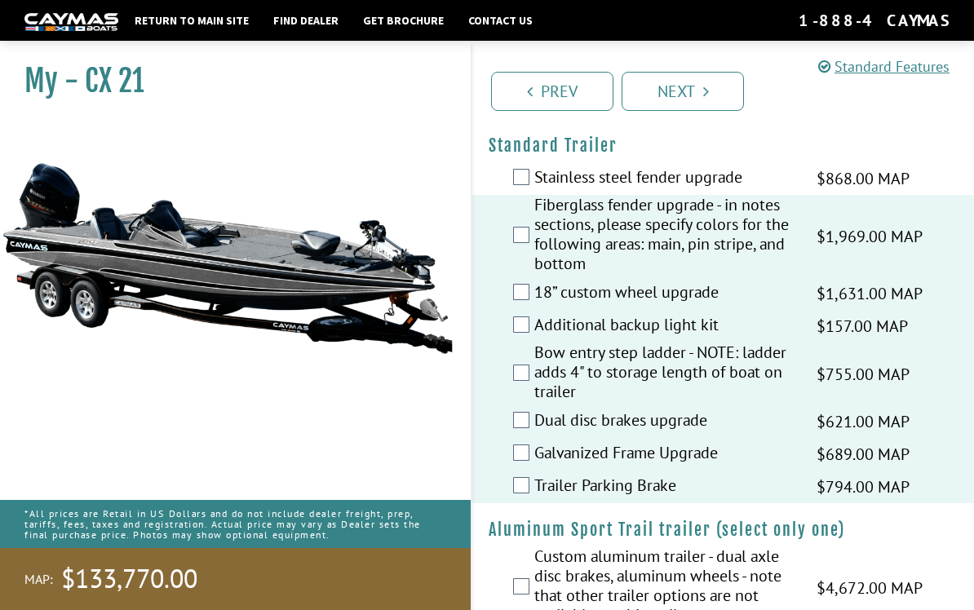
click at [751, 570] on label "Custom aluminum trailer - dual axle disc brakes, aluminum wheels - note that ot…" at bounding box center [666, 588] width 262 height 82
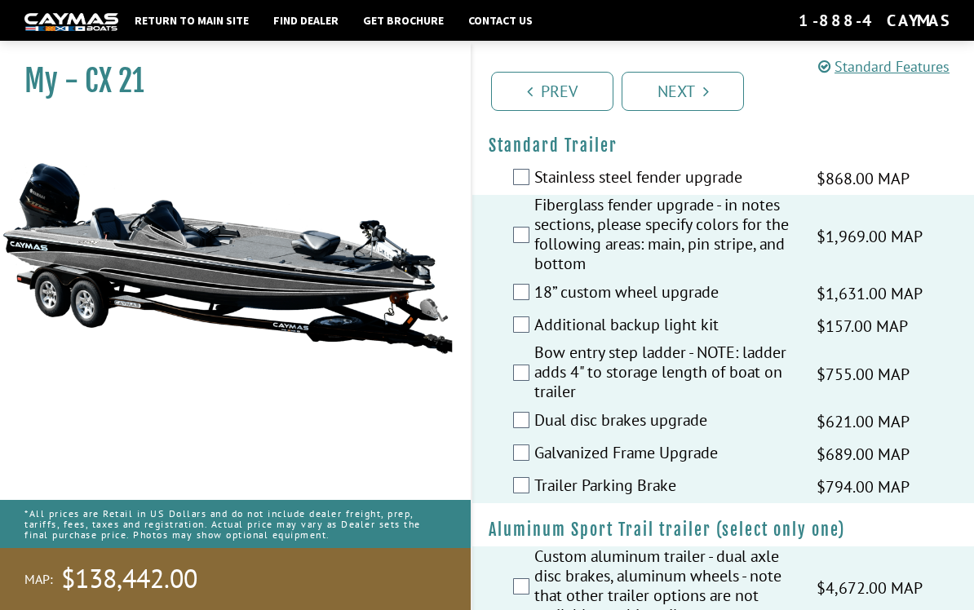
click at [731, 81] on link "Next" at bounding box center [683, 91] width 122 height 39
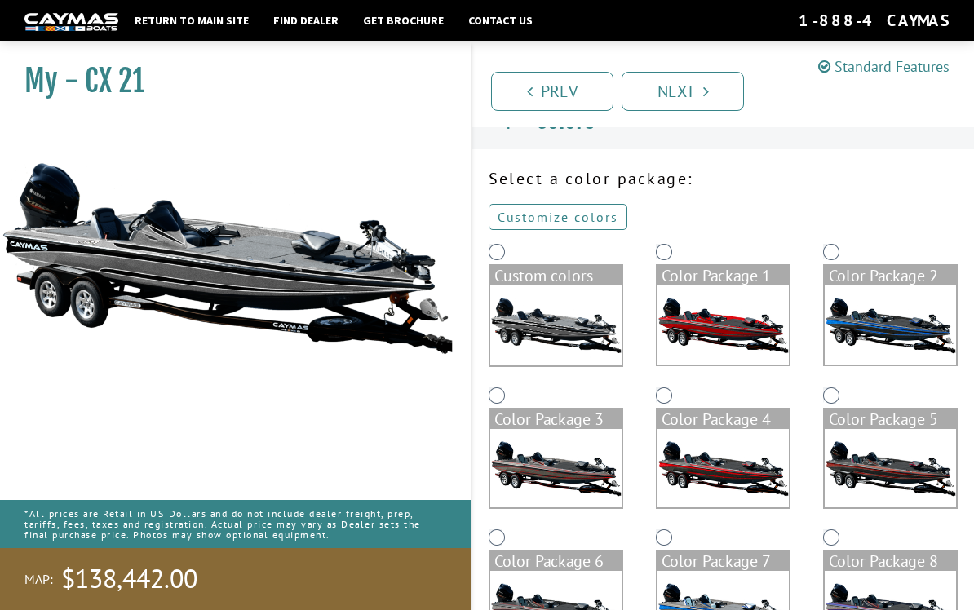
scroll to position [25, 0]
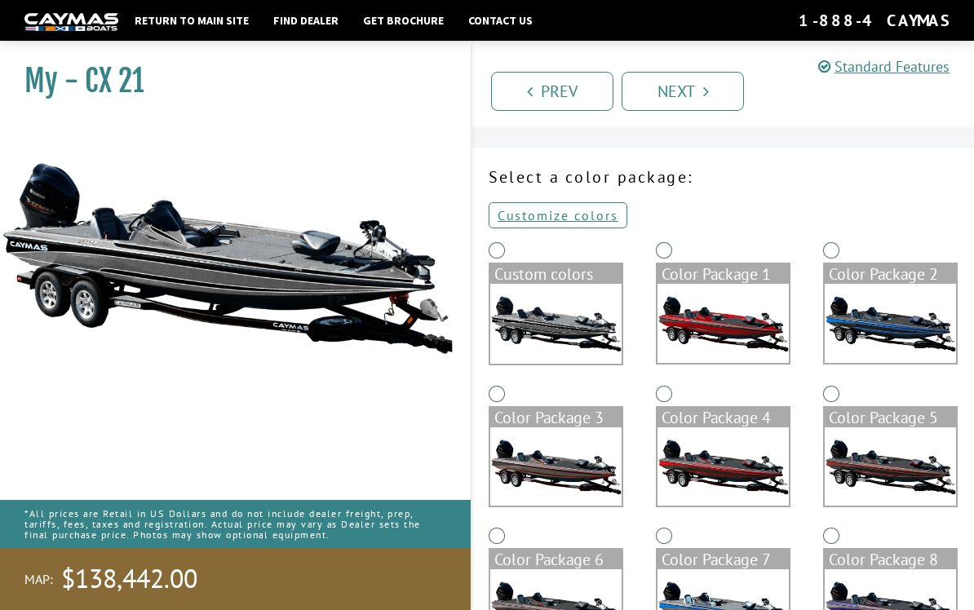
click at [755, 304] on img at bounding box center [723, 323] width 131 height 79
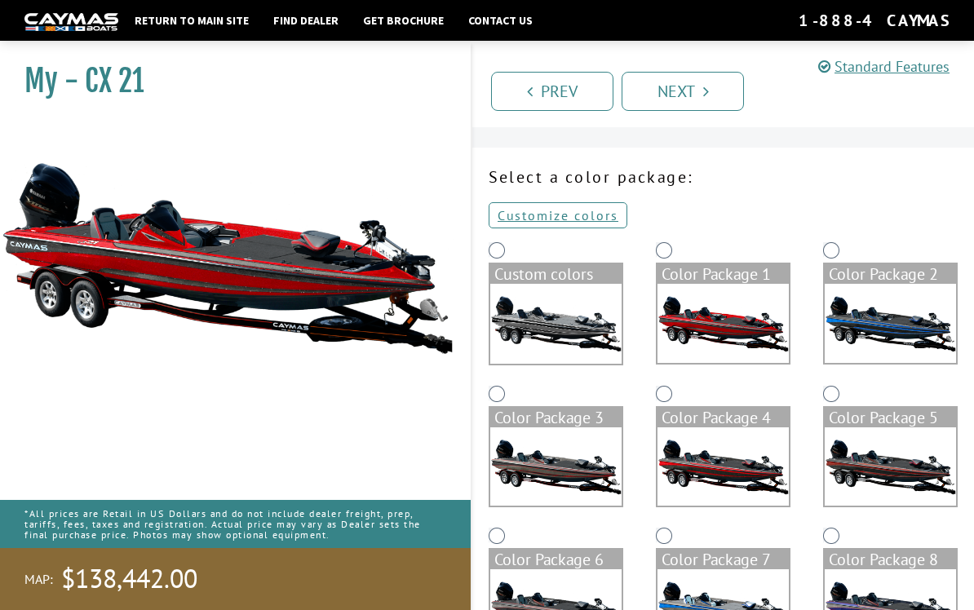
click at [583, 219] on link "Customize colors" at bounding box center [558, 215] width 139 height 26
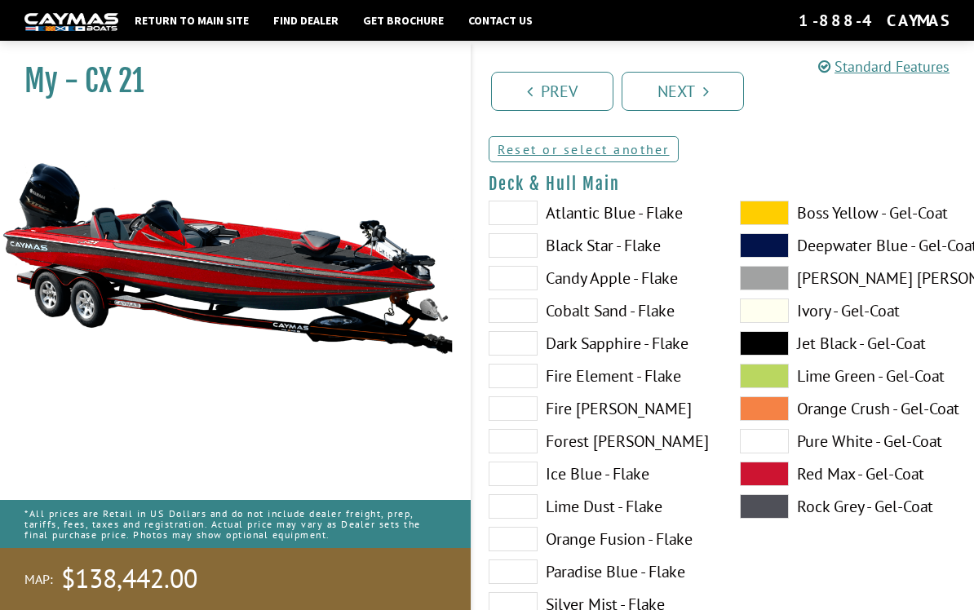
scroll to position [189, 0]
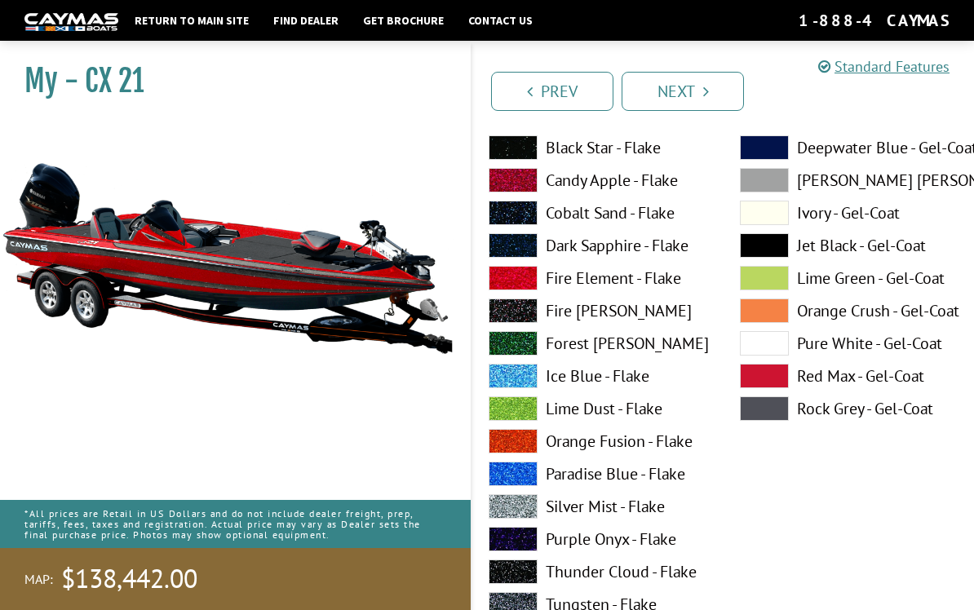
click at [824, 387] on label "Red Max - Gel-Coat" at bounding box center [849, 376] width 219 height 24
click at [640, 286] on label "Fire Element - Flake" at bounding box center [598, 278] width 219 height 24
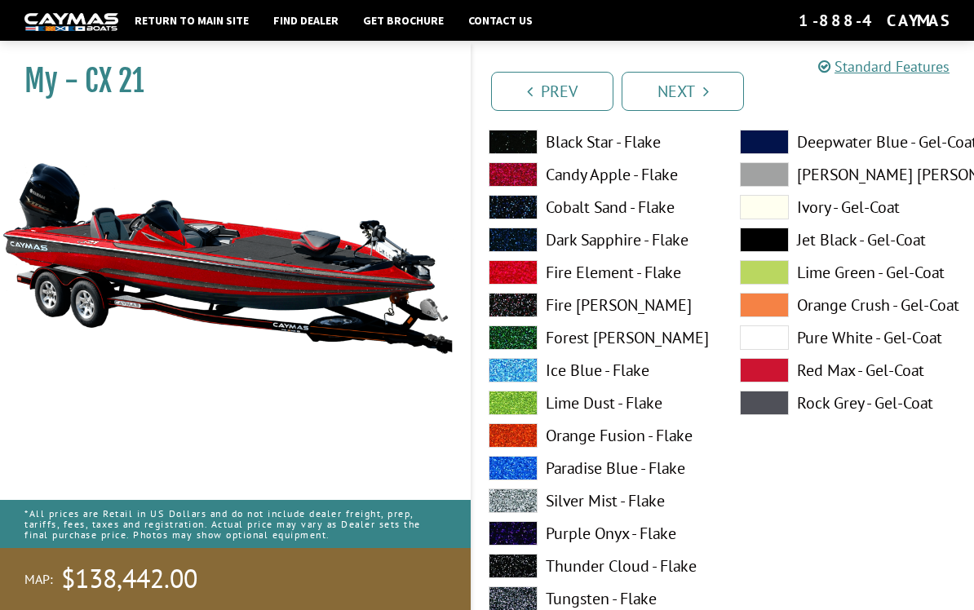
scroll to position [196, 0]
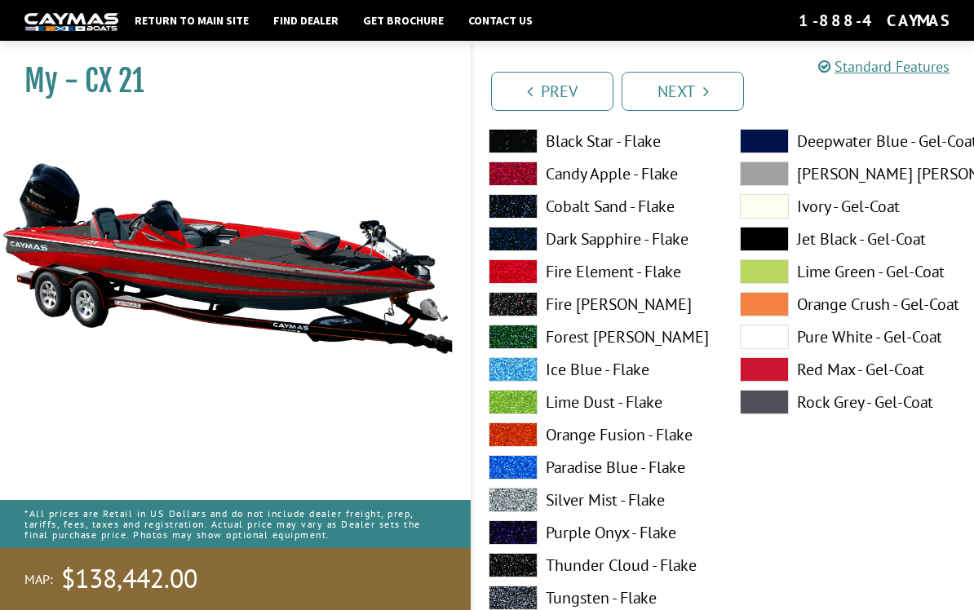
click at [834, 348] on label "Pure White - Gel-Coat" at bounding box center [849, 337] width 219 height 24
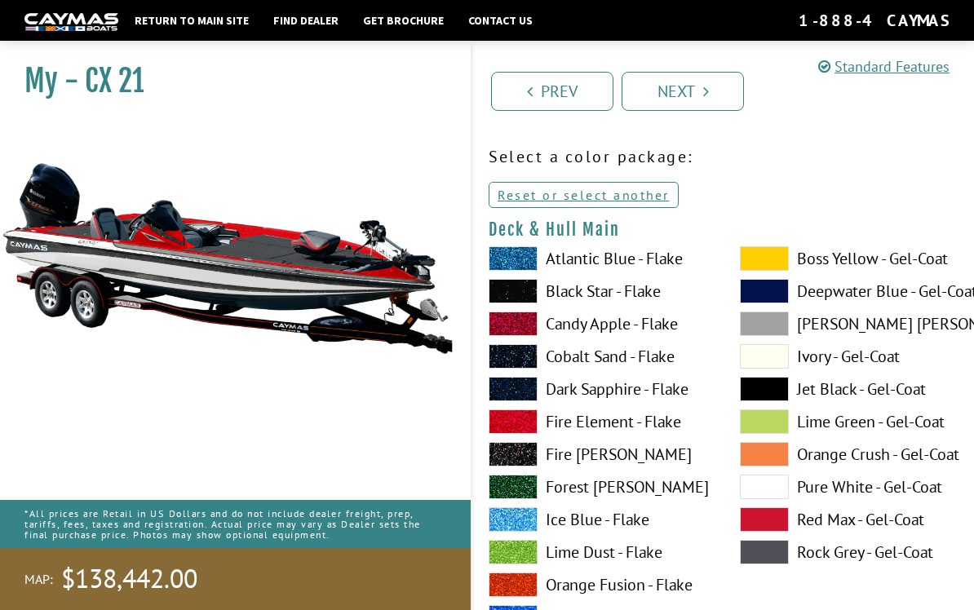
scroll to position [45, 0]
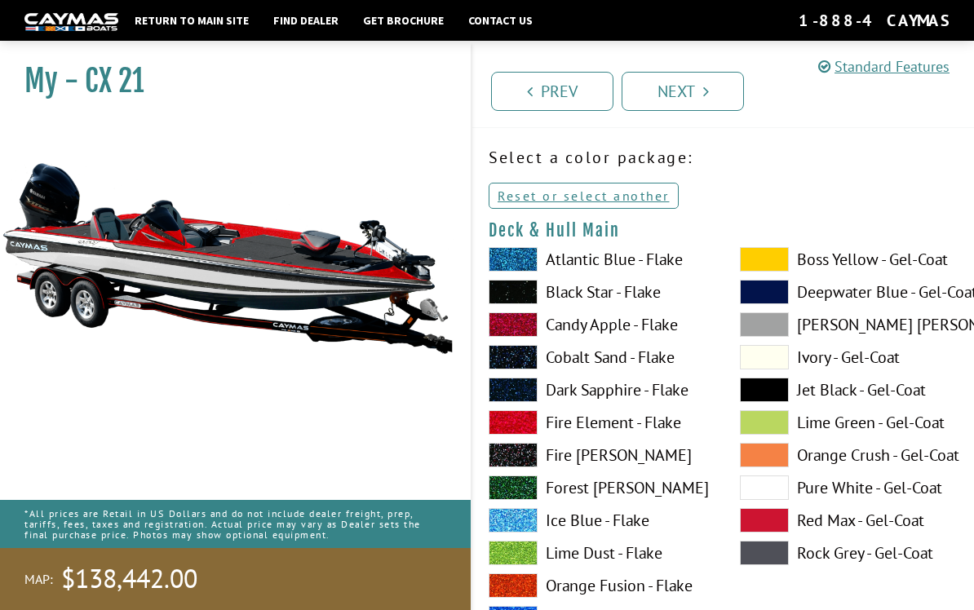
click at [658, 173] on div "Select a color package: Customize colors Reset or select another Custom colors …" at bounding box center [724, 182] width 502 height 75
click at [658, 202] on link "Reset or select another" at bounding box center [584, 196] width 190 height 26
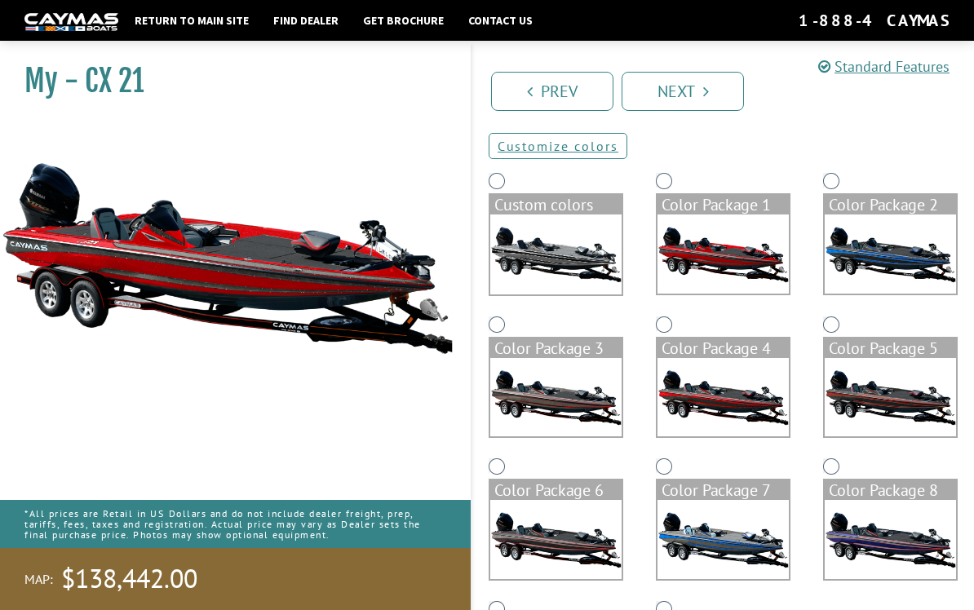
scroll to position [91, 0]
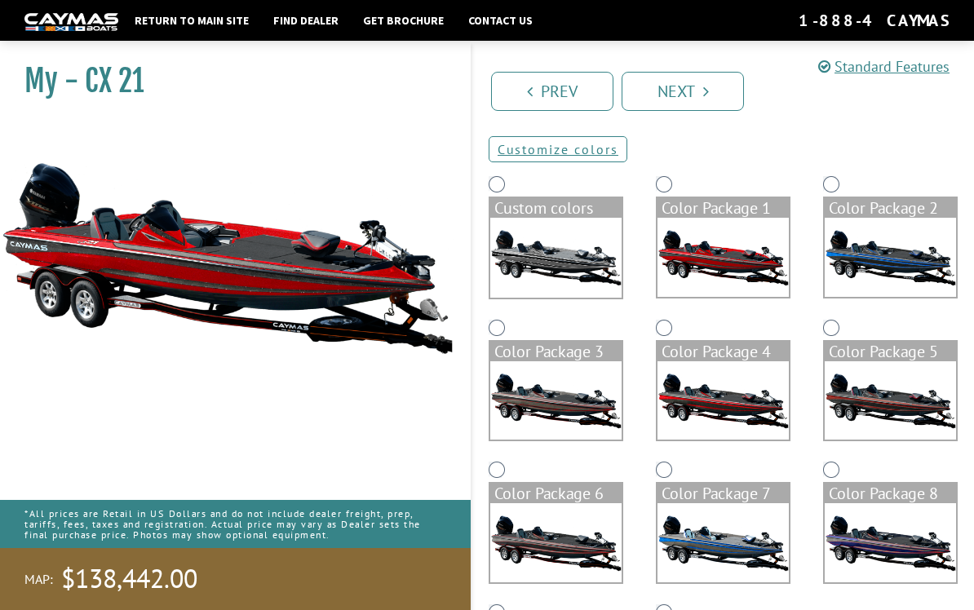
click at [738, 278] on img at bounding box center [723, 257] width 131 height 79
click at [695, 91] on link "Next" at bounding box center [683, 91] width 122 height 39
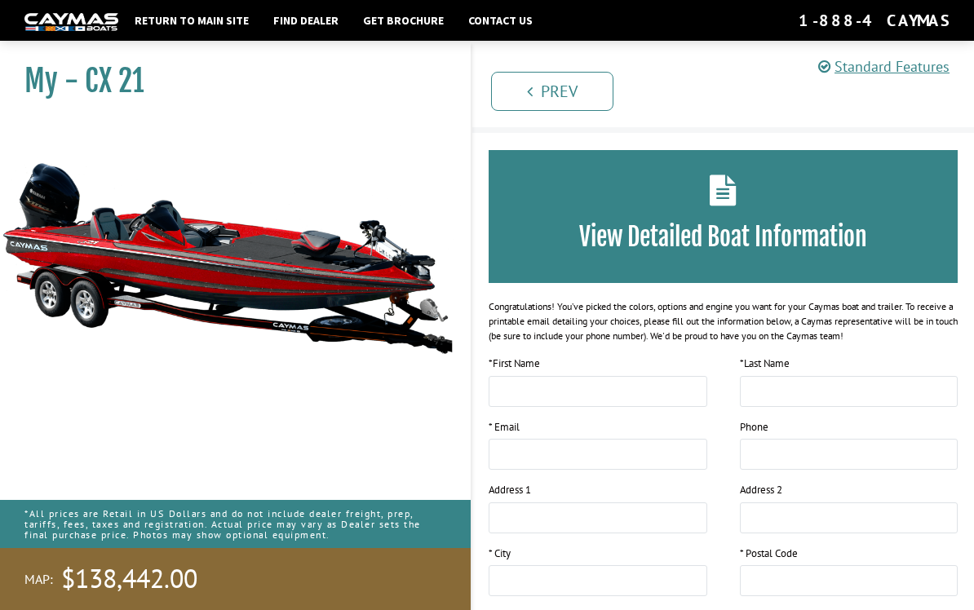
scroll to position [0, 0]
